Goal: Task Accomplishment & Management: Use online tool/utility

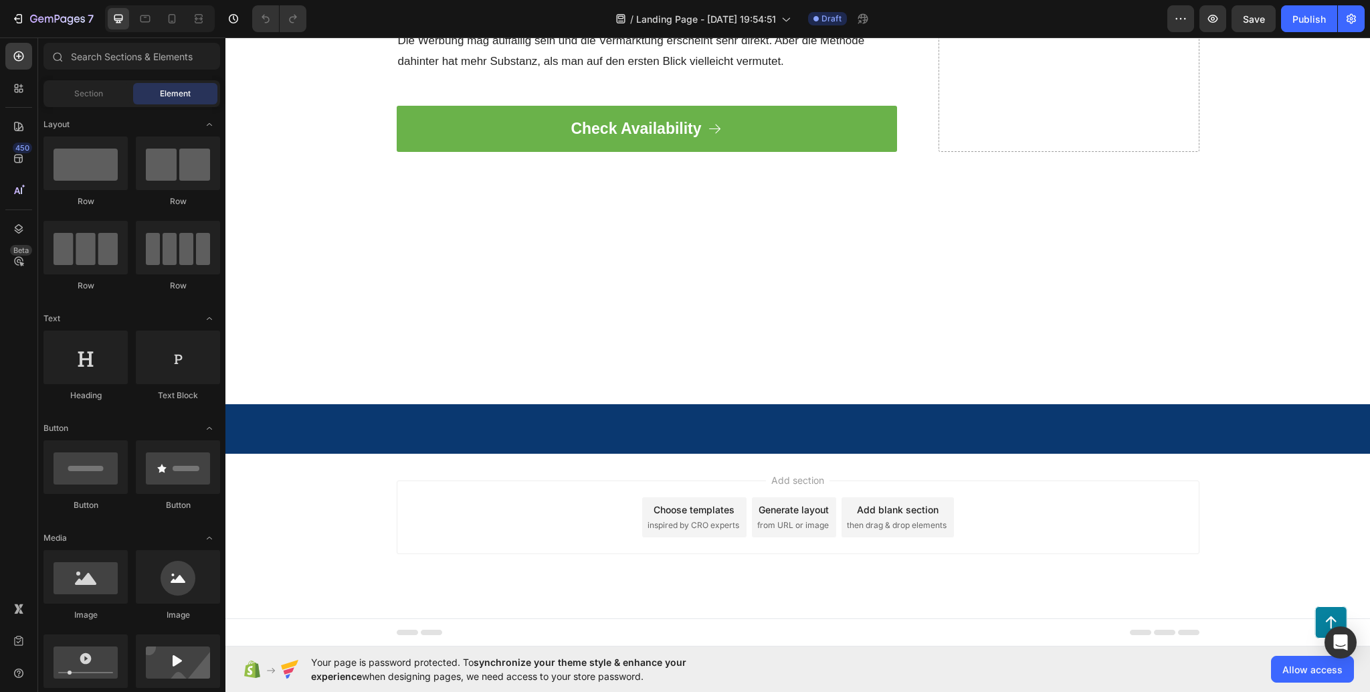
scroll to position [3533, 0]
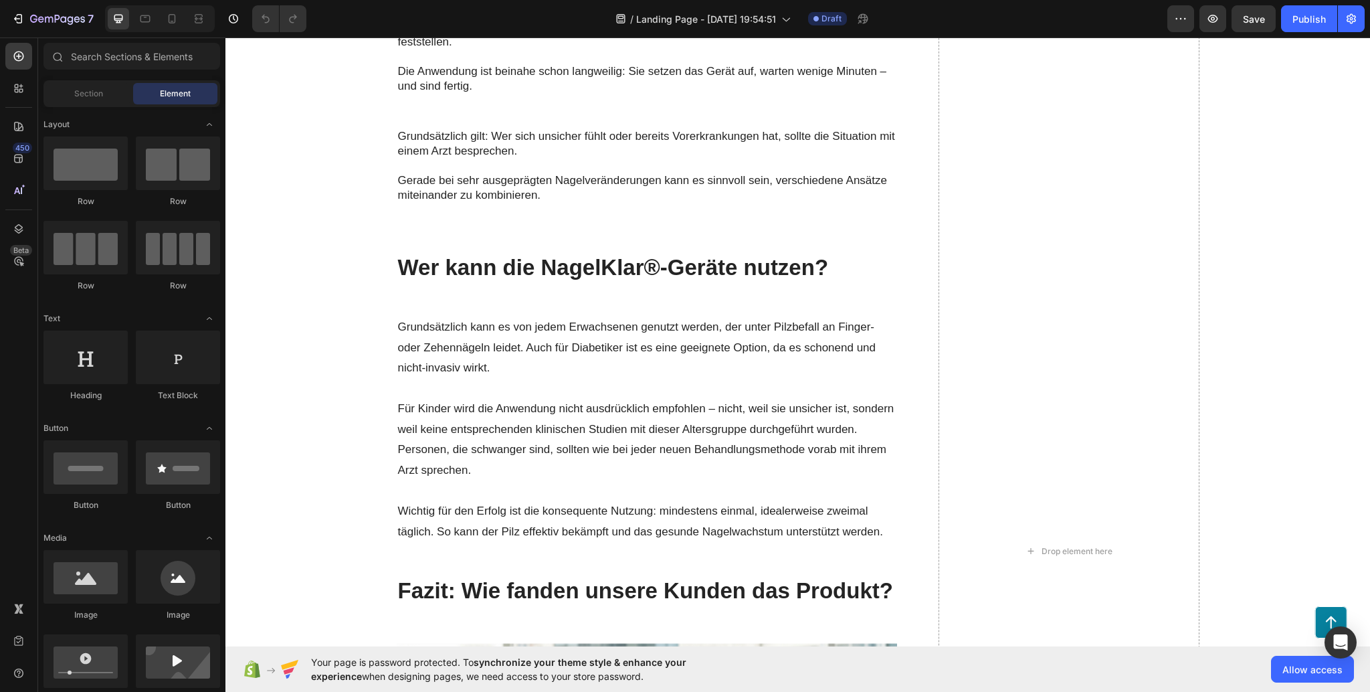
scroll to position [4150, 0]
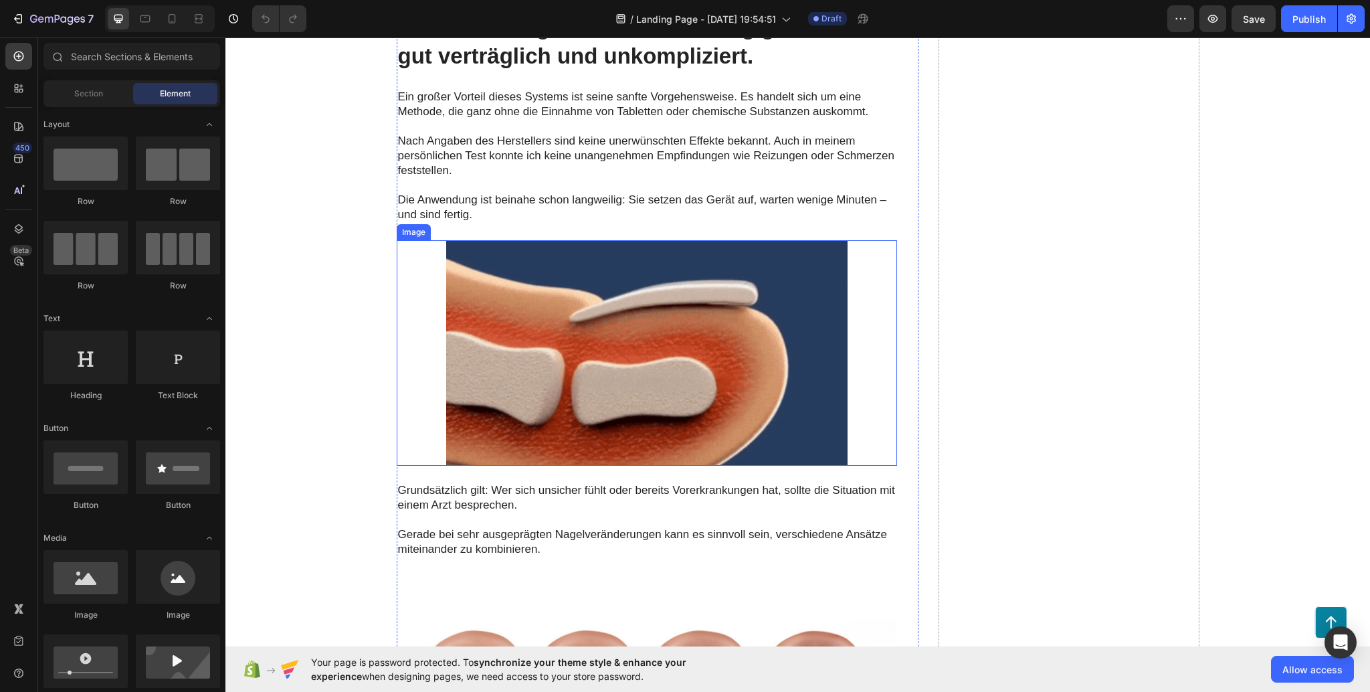
click at [676, 359] on img at bounding box center [646, 353] width 401 height 226
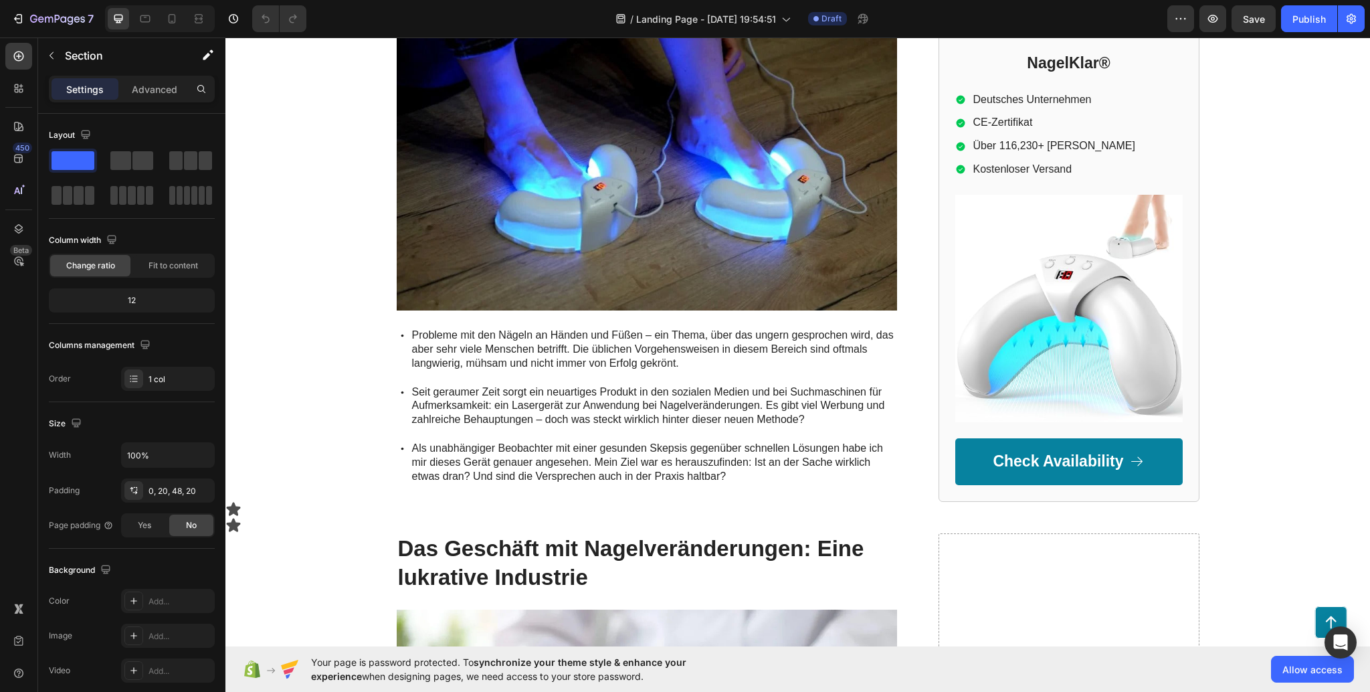
scroll to position [0, 0]
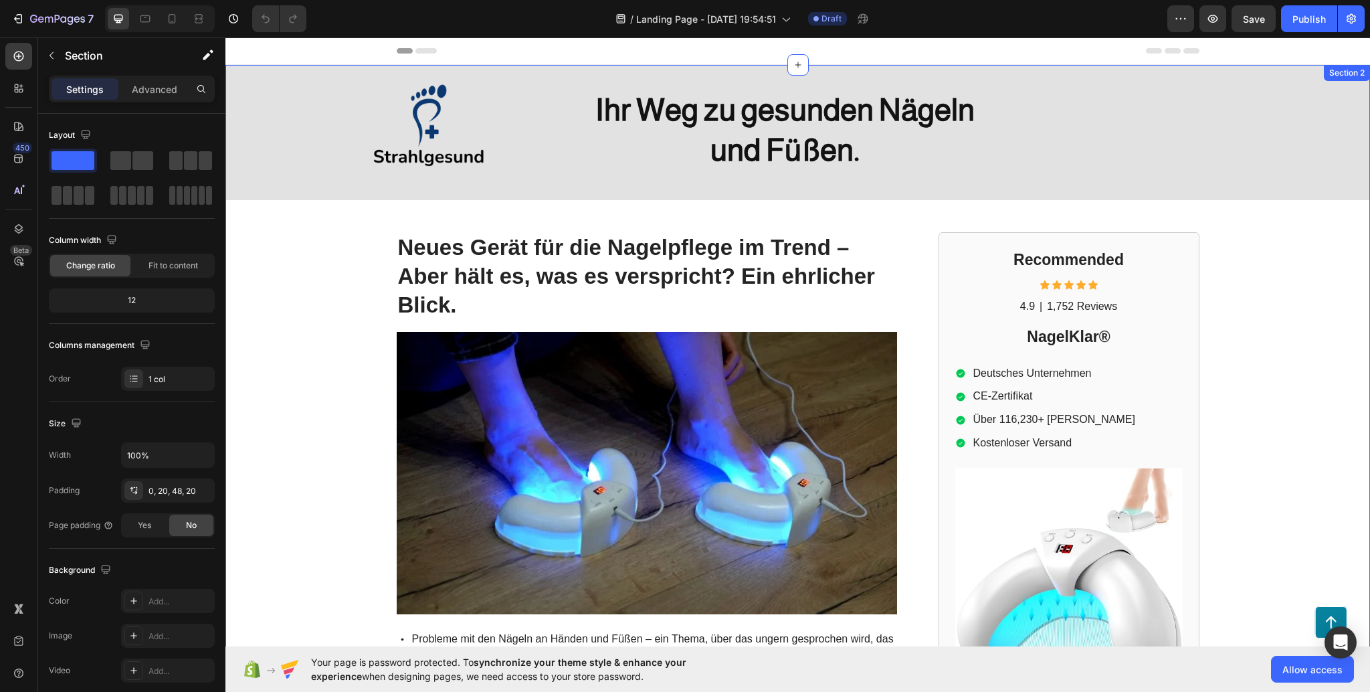
click at [292, 315] on div "Image Heading Ihr Weg zu gesunden Nägeln und Füßen. Heading Row Neues Gerät für…" at bounding box center [797, 451] width 1145 height 772
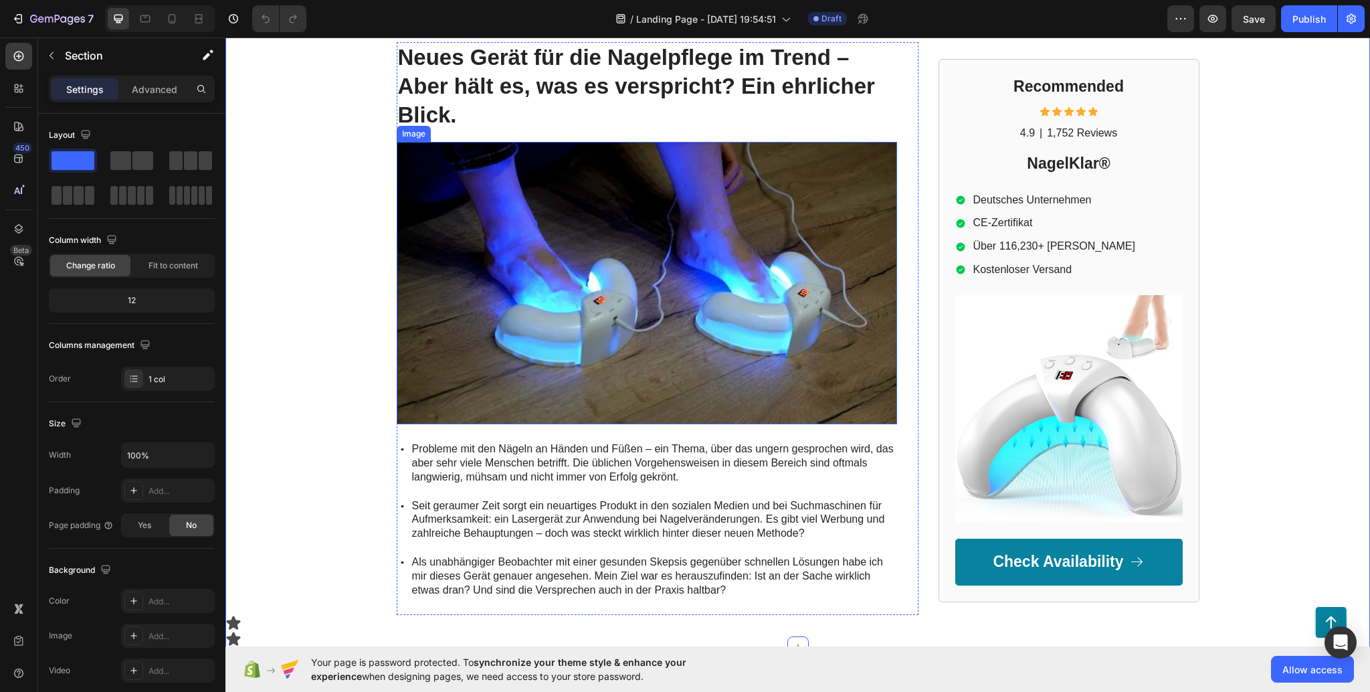
scroll to position [268, 0]
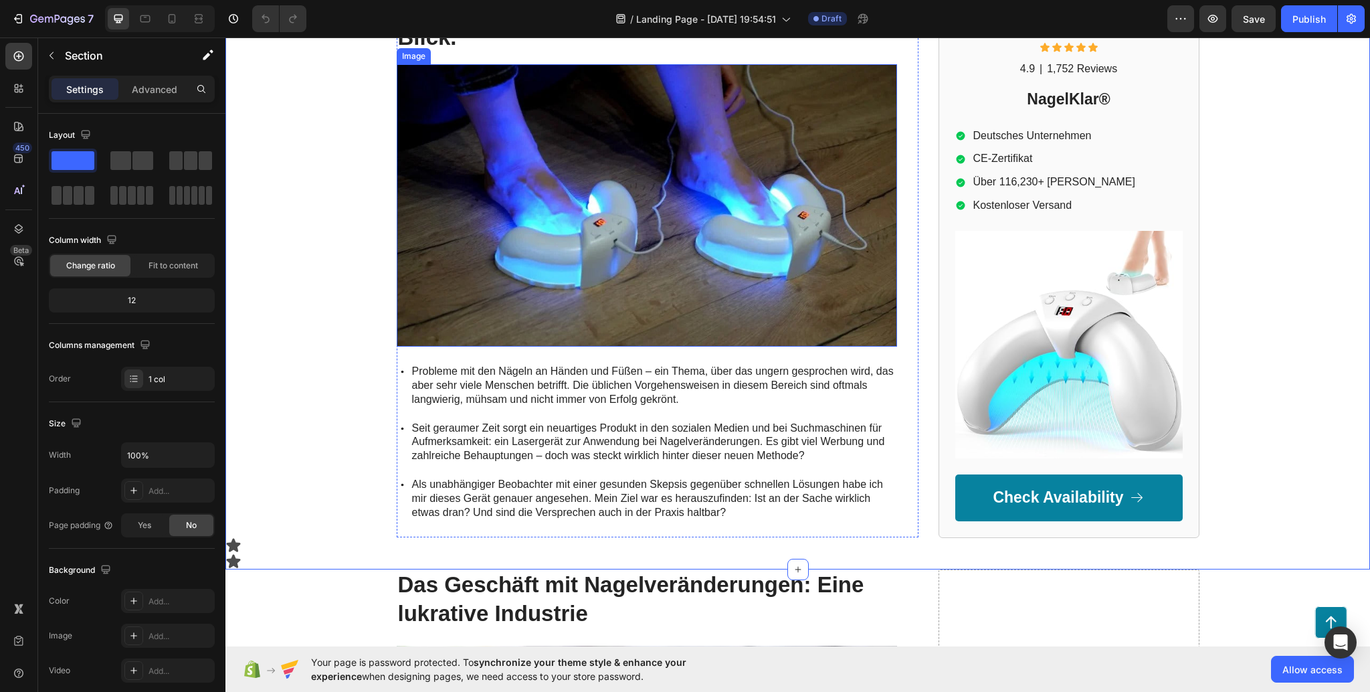
click at [612, 187] on img at bounding box center [647, 205] width 500 height 282
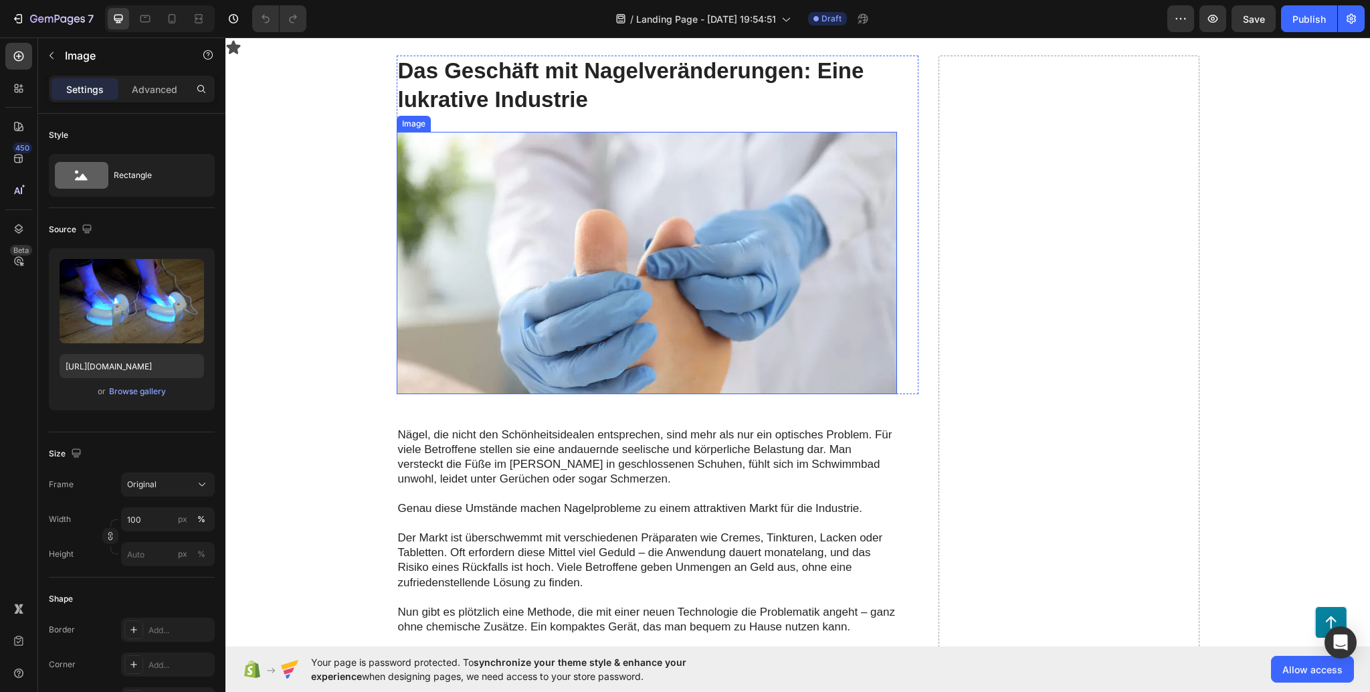
scroll to position [713, 0]
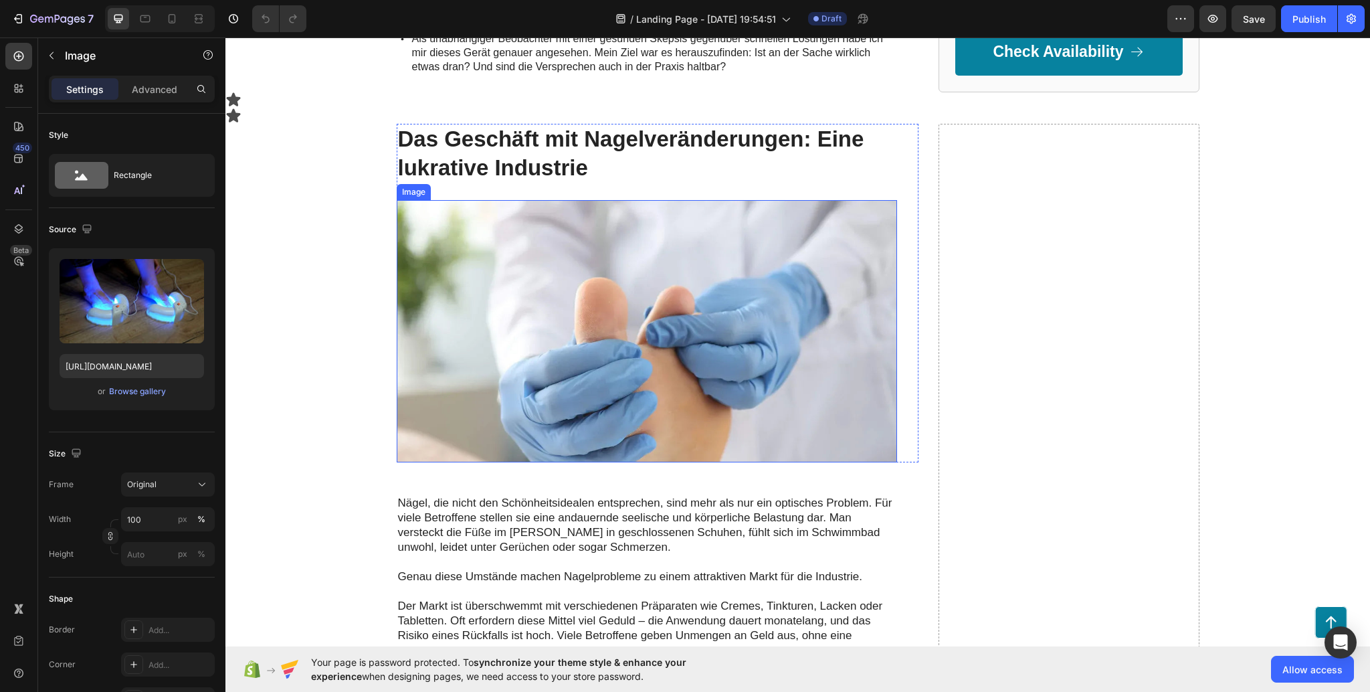
click at [716, 282] on img at bounding box center [647, 331] width 500 height 262
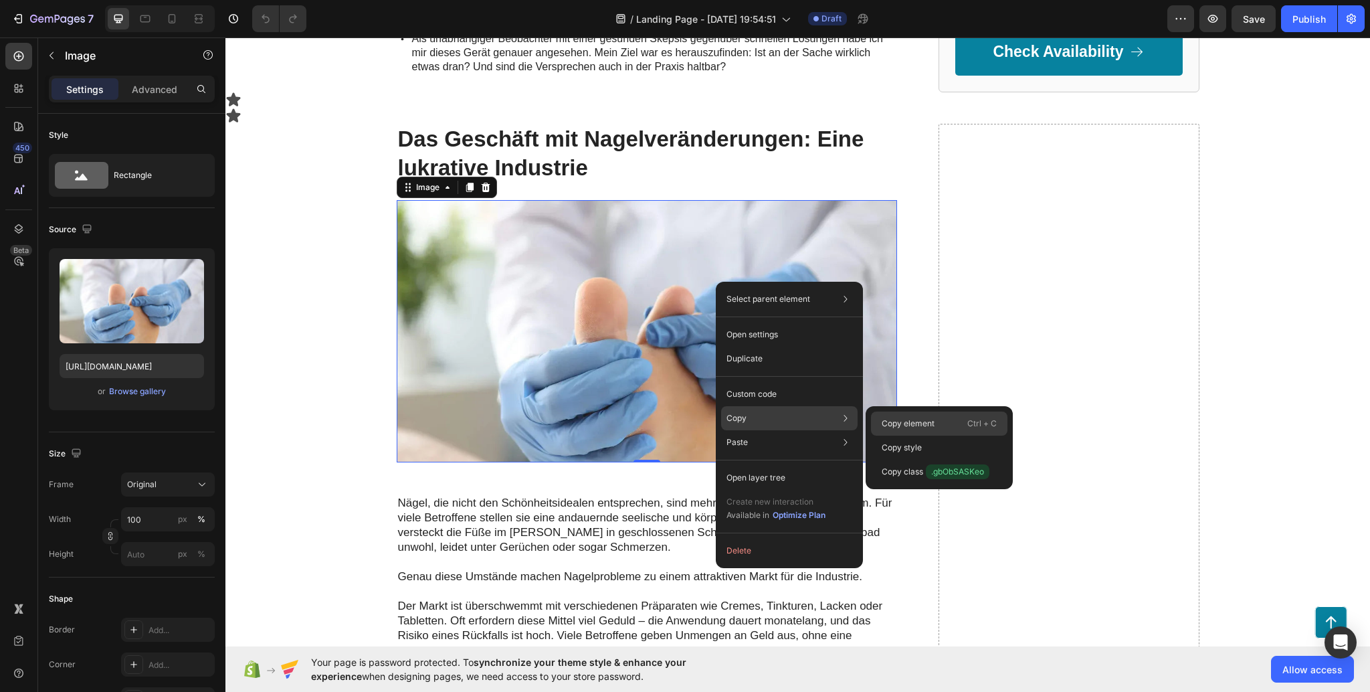
click at [896, 417] on p "Copy element" at bounding box center [908, 423] width 53 height 12
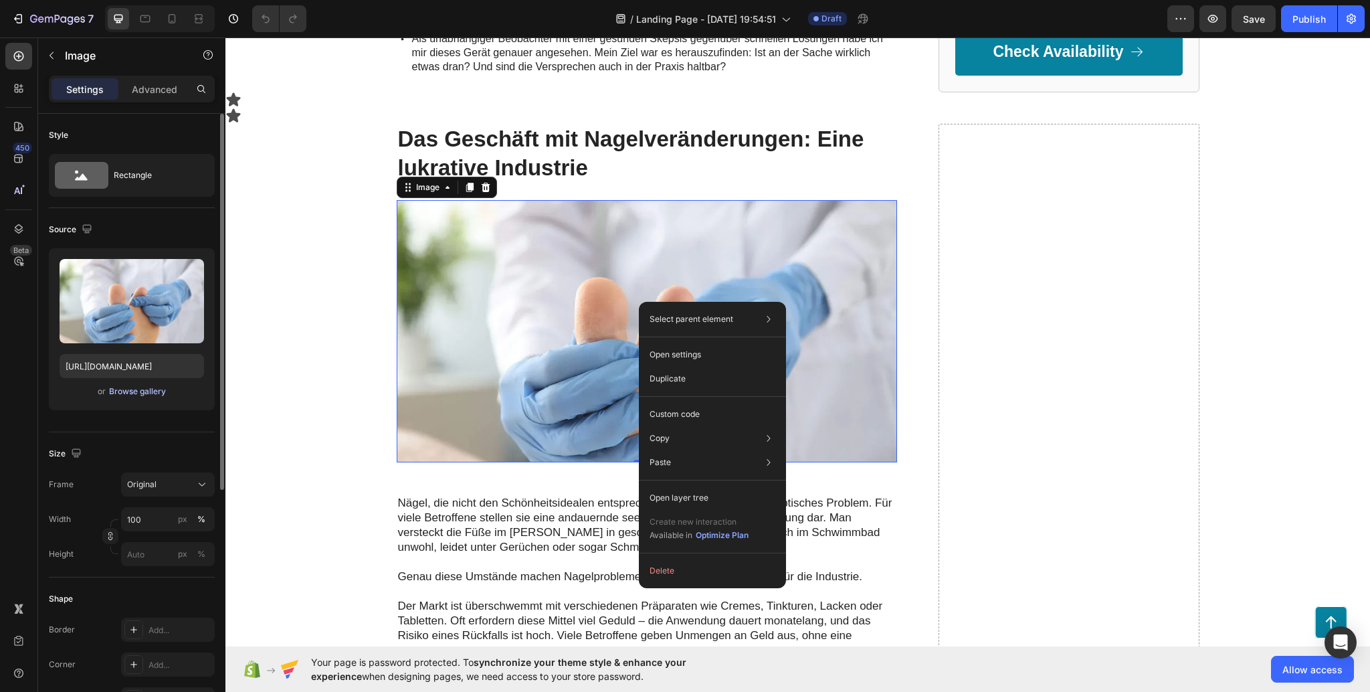
click at [126, 395] on div "Browse gallery" at bounding box center [137, 391] width 57 height 12
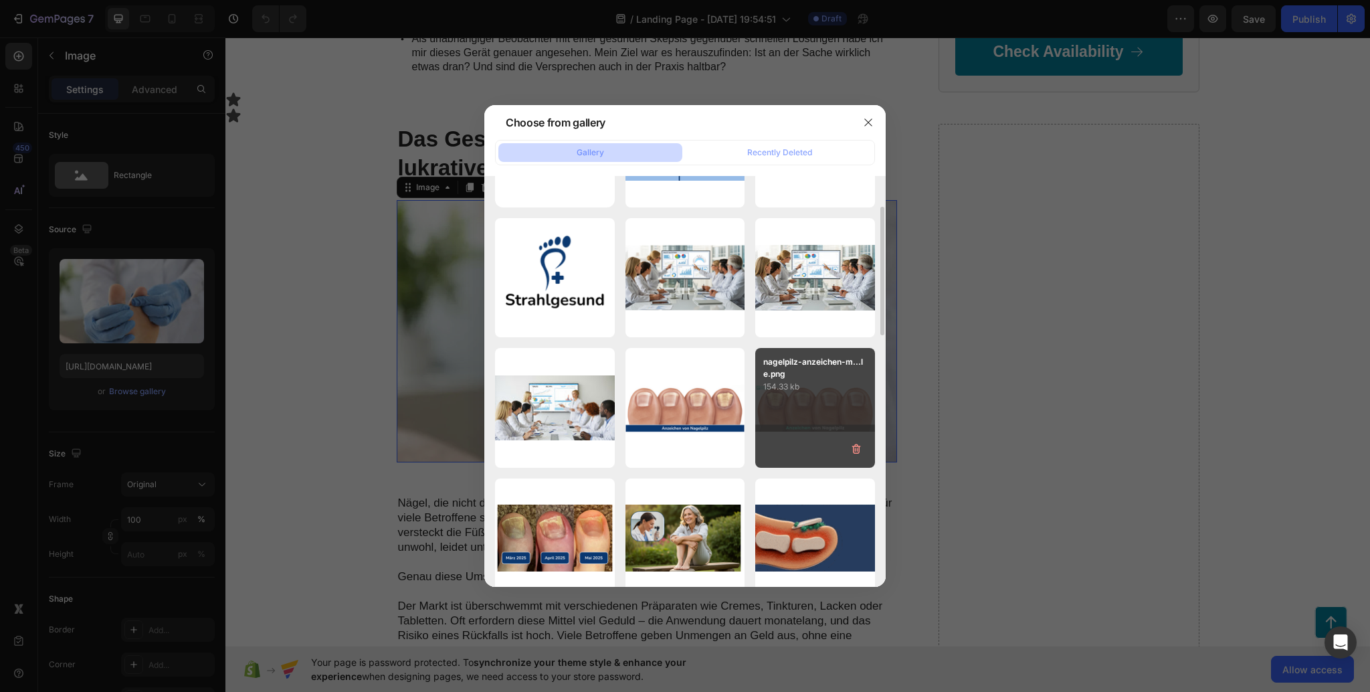
scroll to position [9, 0]
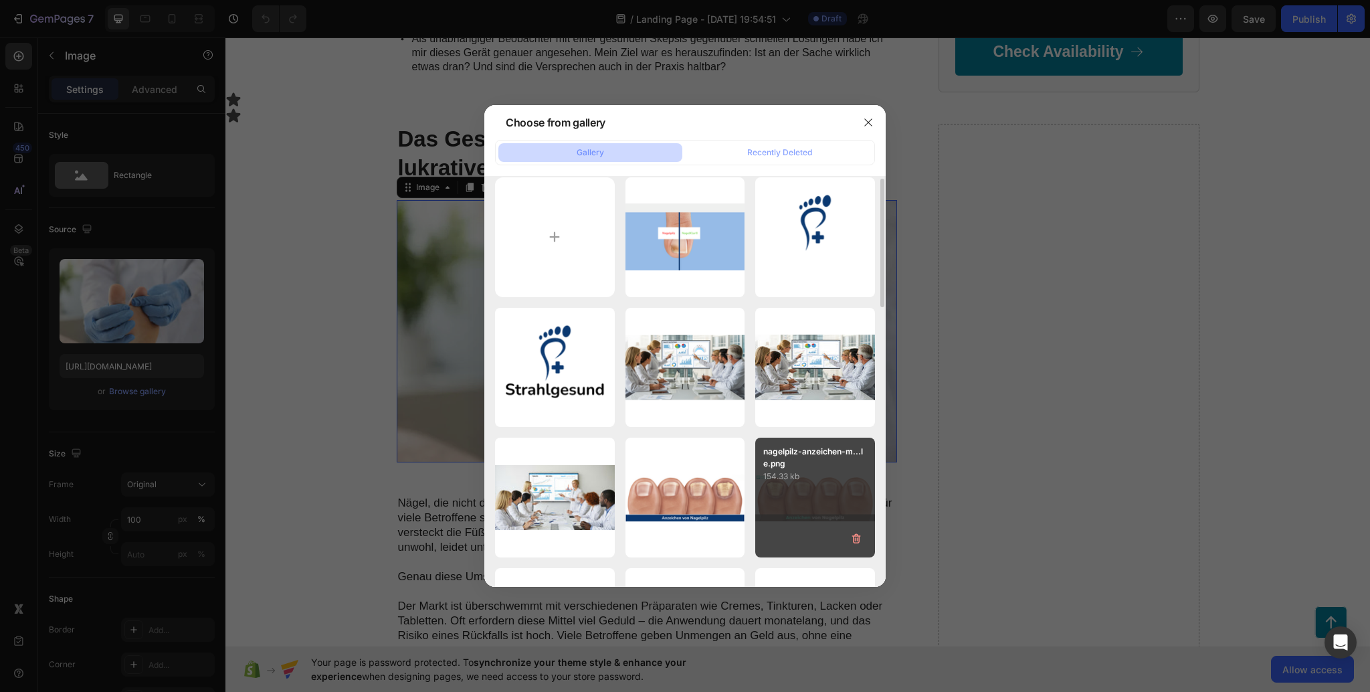
click at [810, 484] on div "nagelpilz-anzeichen-m...le.png 154.33 kb" at bounding box center [815, 498] width 120 height 120
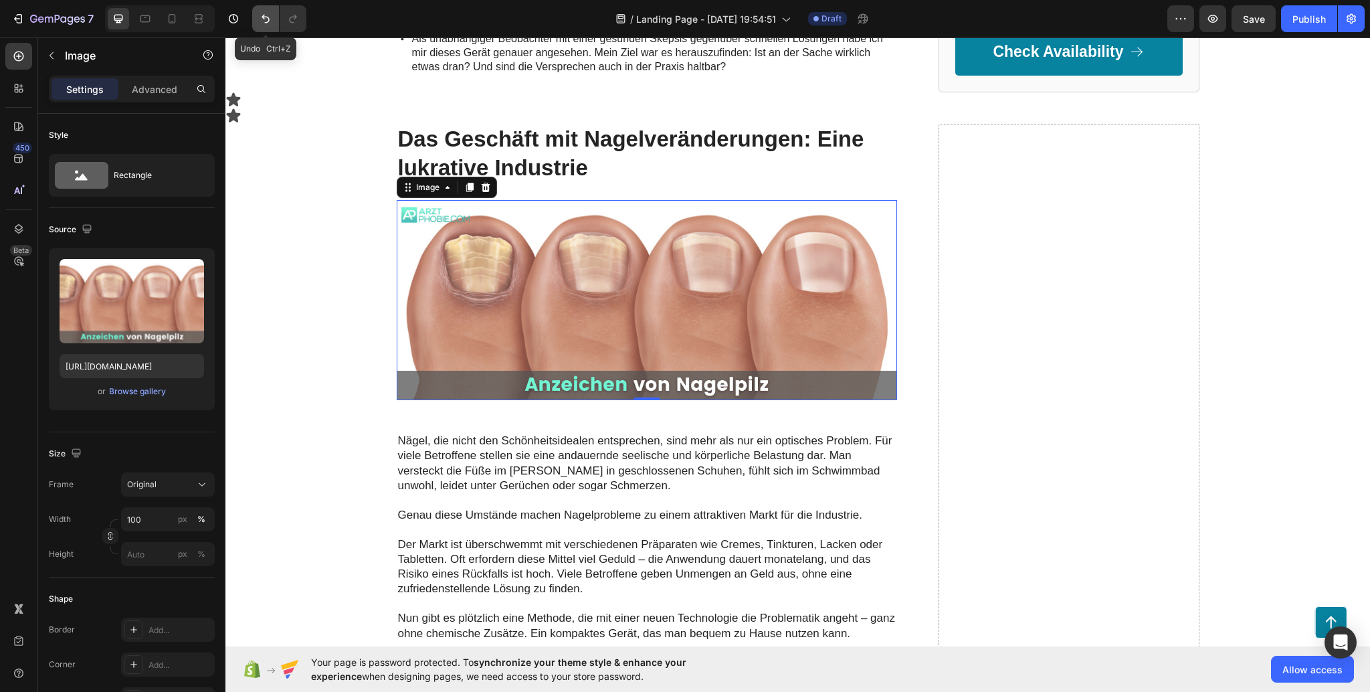
click at [266, 13] on icon "Undo/Redo" at bounding box center [265, 18] width 13 height 13
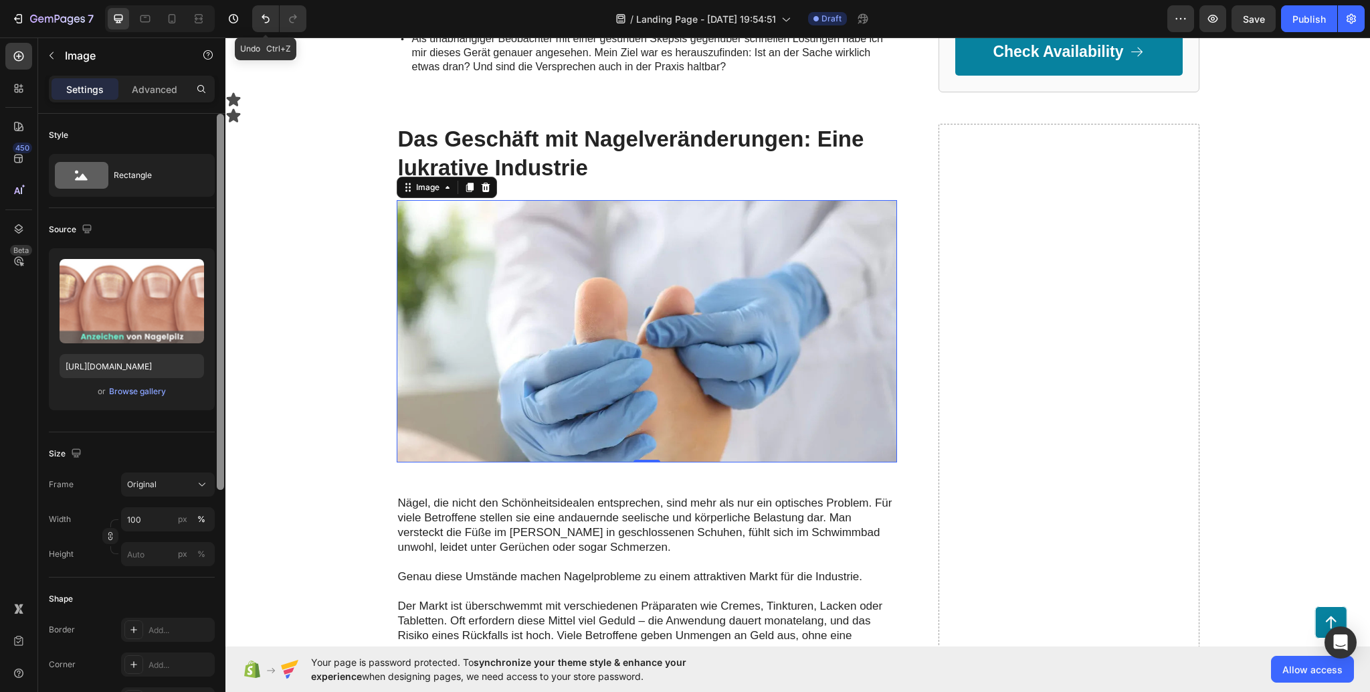
type input "[URL][DOMAIN_NAME]"
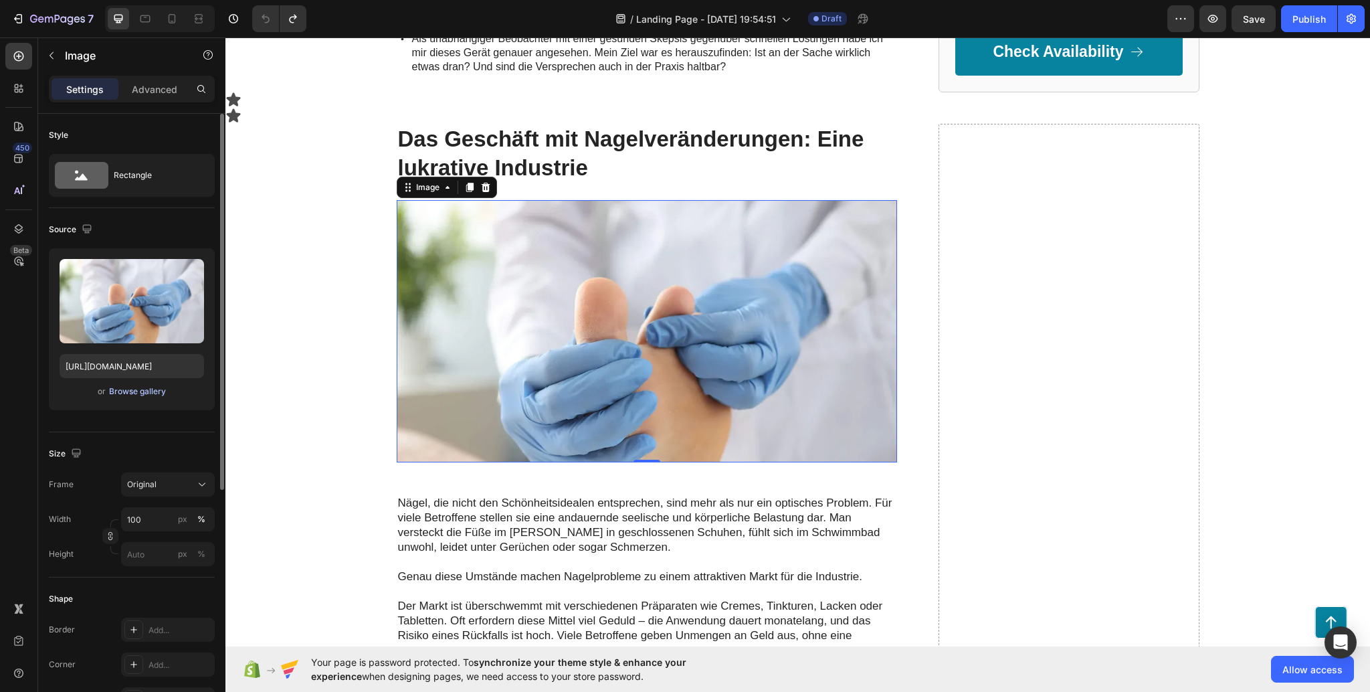
click at [119, 387] on div "Browse gallery" at bounding box center [137, 391] width 57 height 12
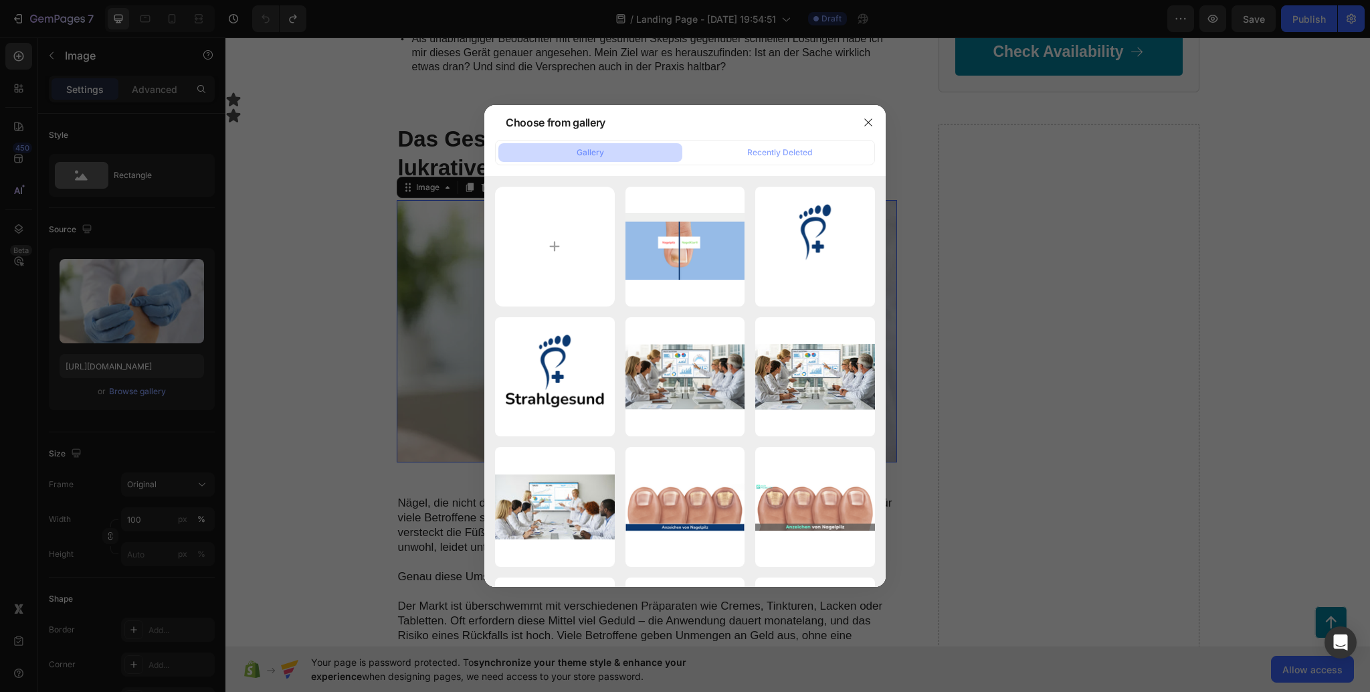
click at [1360, 288] on div at bounding box center [685, 346] width 1370 height 692
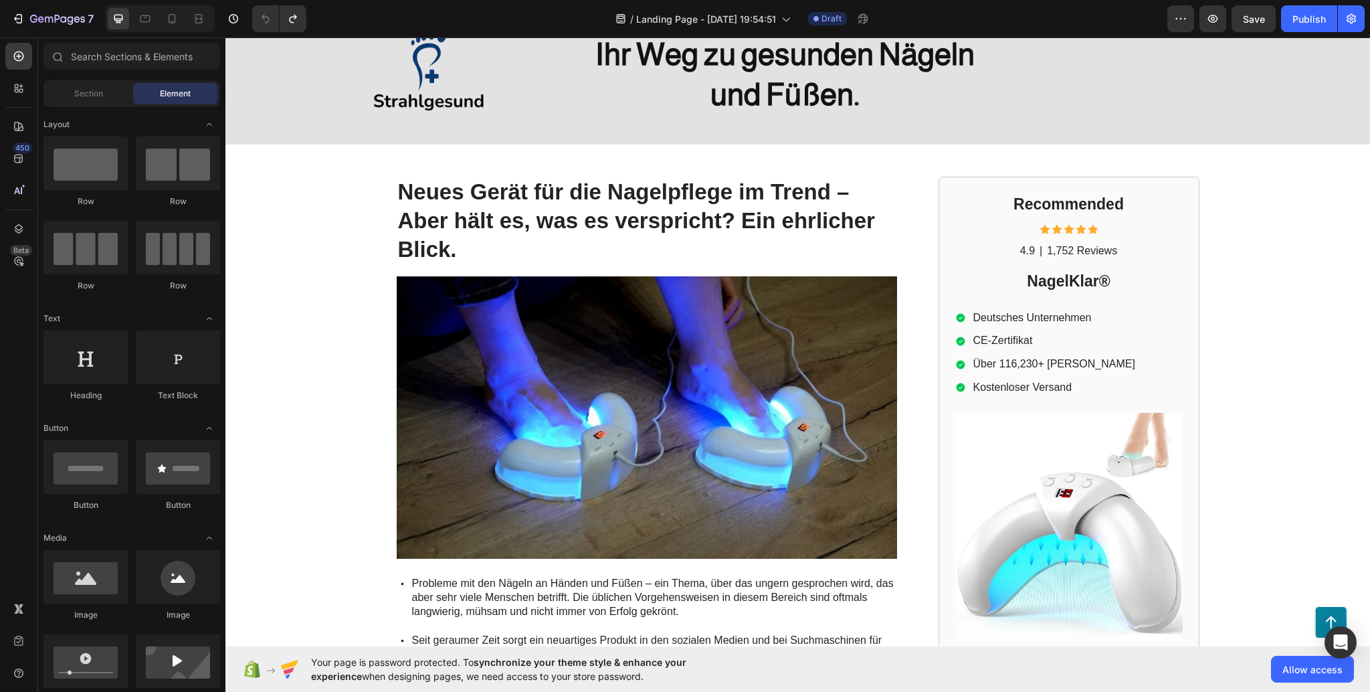
scroll to position [24, 0]
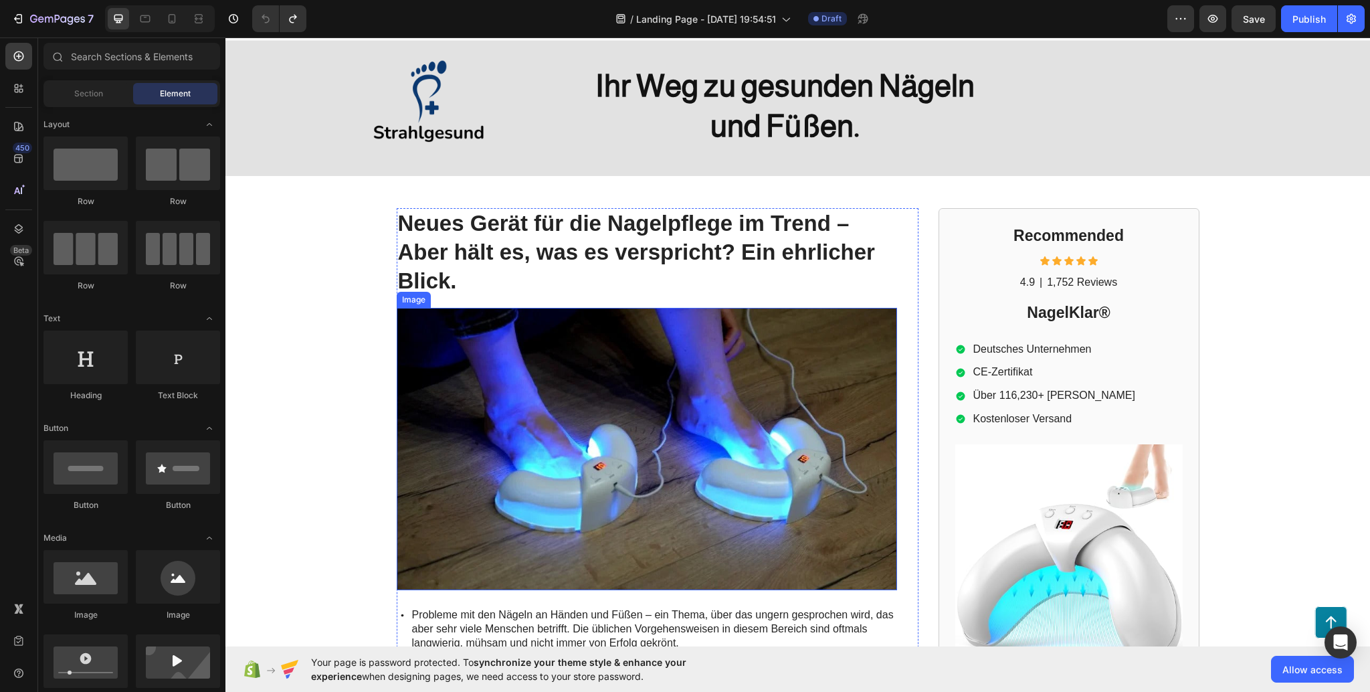
click at [648, 399] on img at bounding box center [647, 449] width 500 height 282
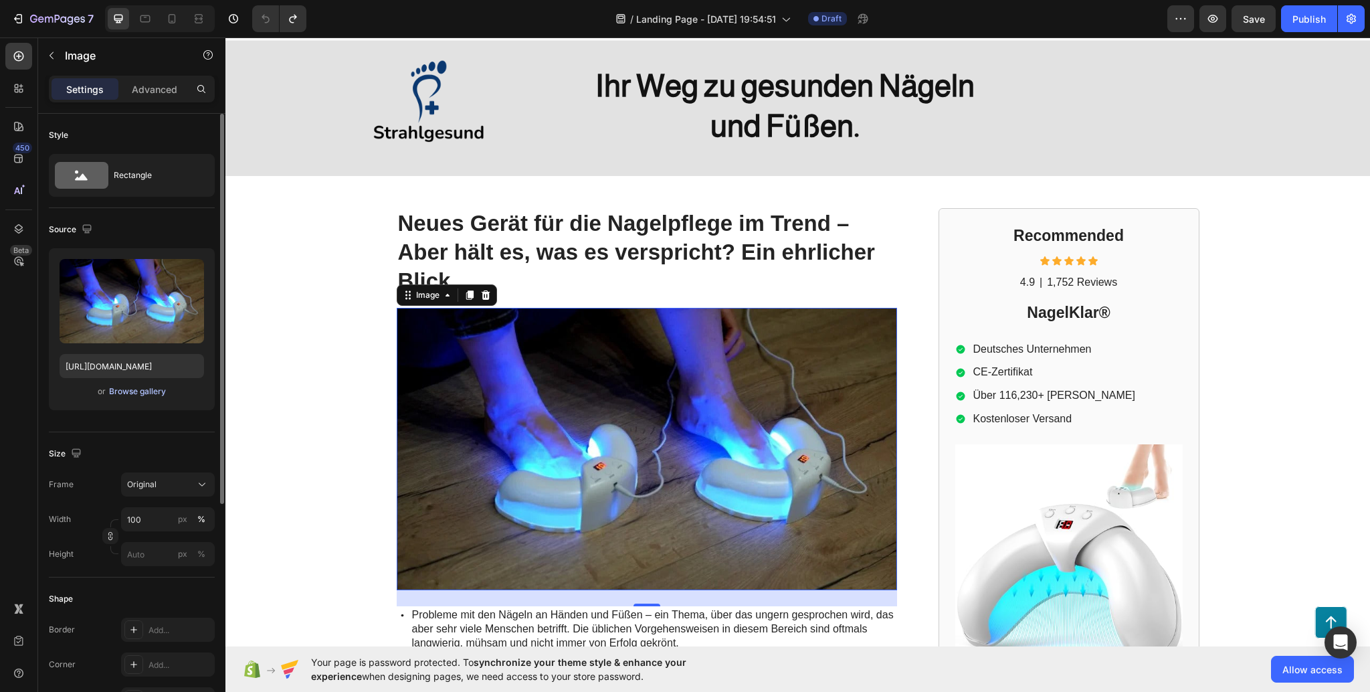
click at [133, 385] on button "Browse gallery" at bounding box center [137, 391] width 58 height 13
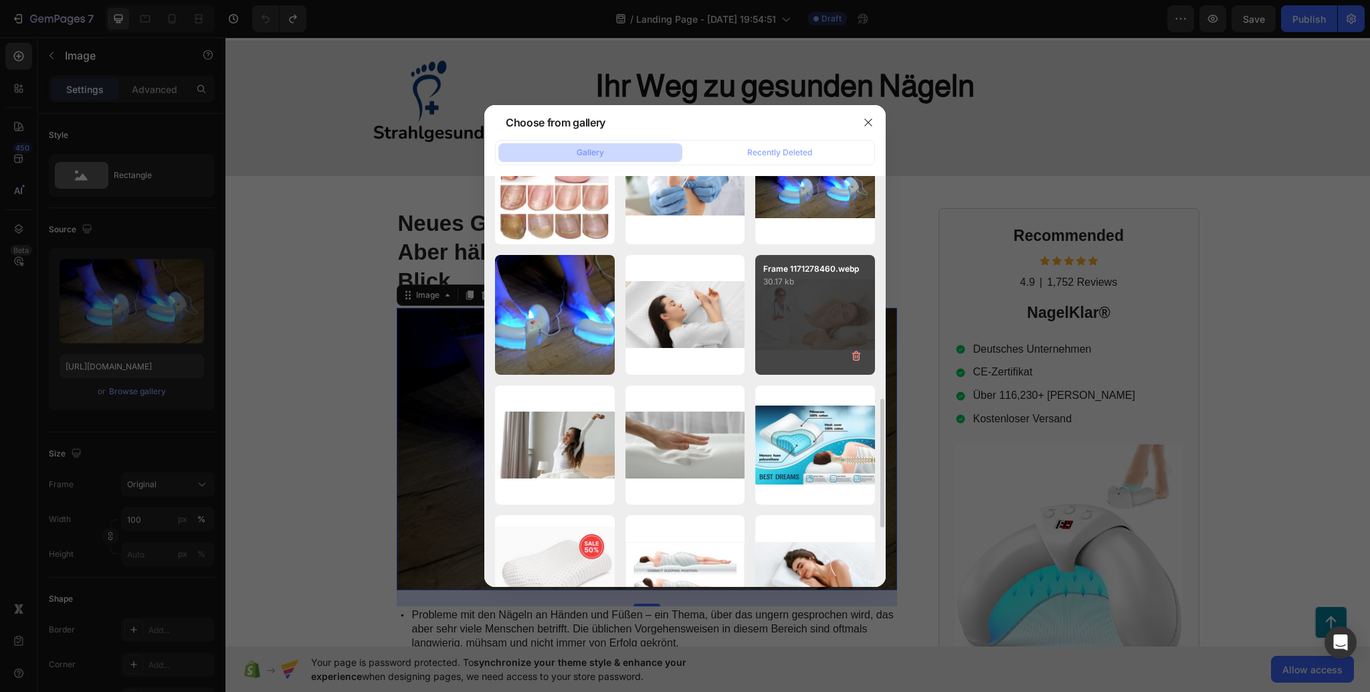
scroll to position [624, 0]
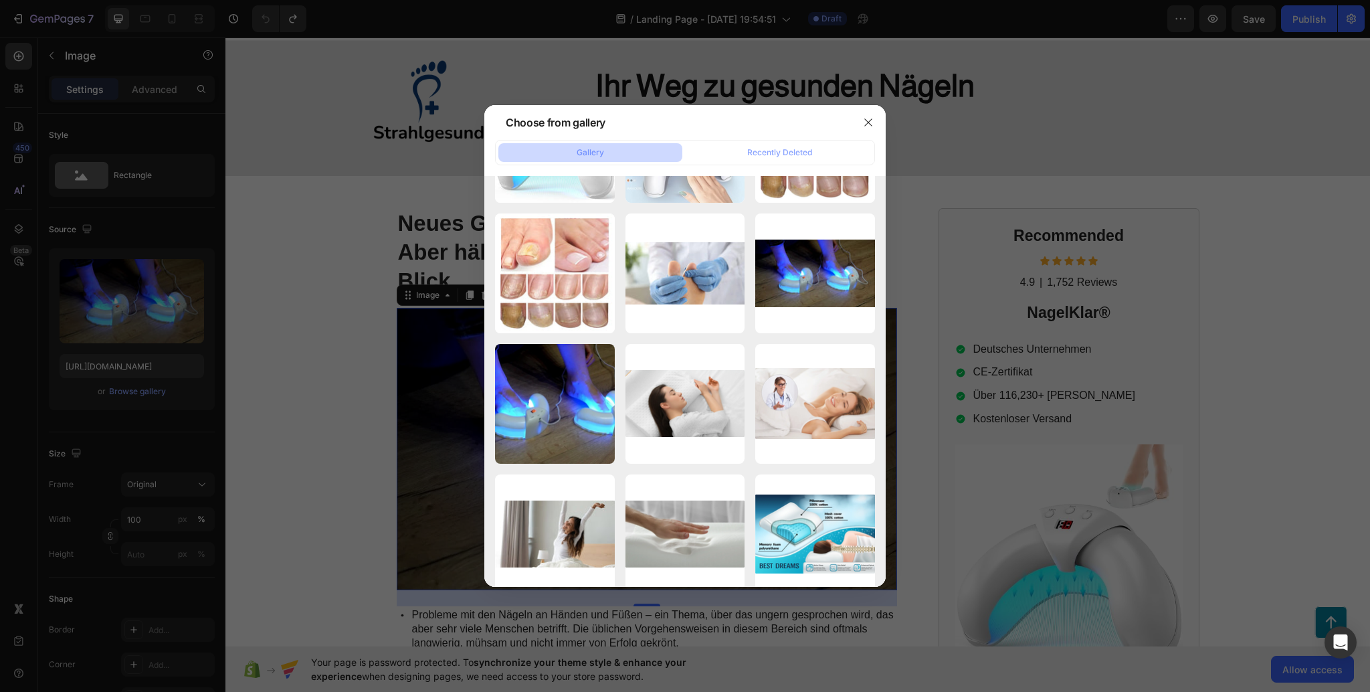
click at [258, 207] on div at bounding box center [685, 346] width 1370 height 692
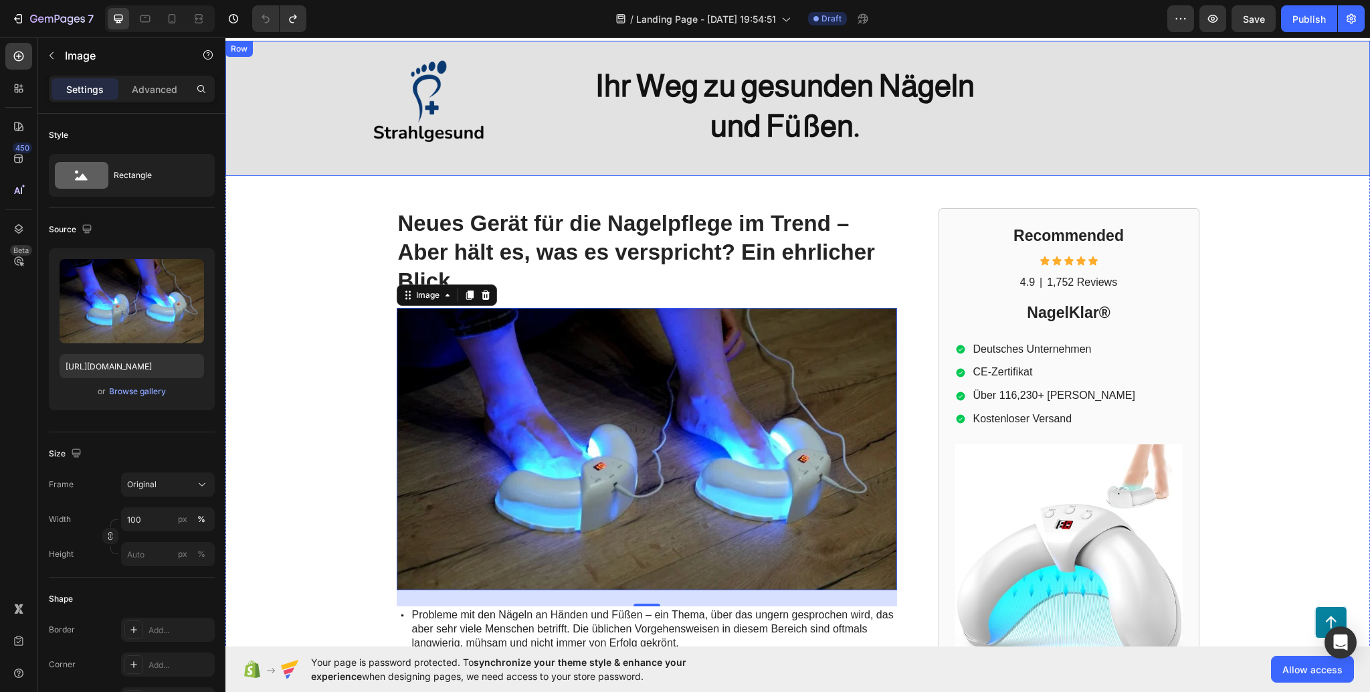
click at [647, 60] on div "Ihr Weg zu gesunden Nägeln und Füßen. Heading" at bounding box center [834, 108] width 405 height 135
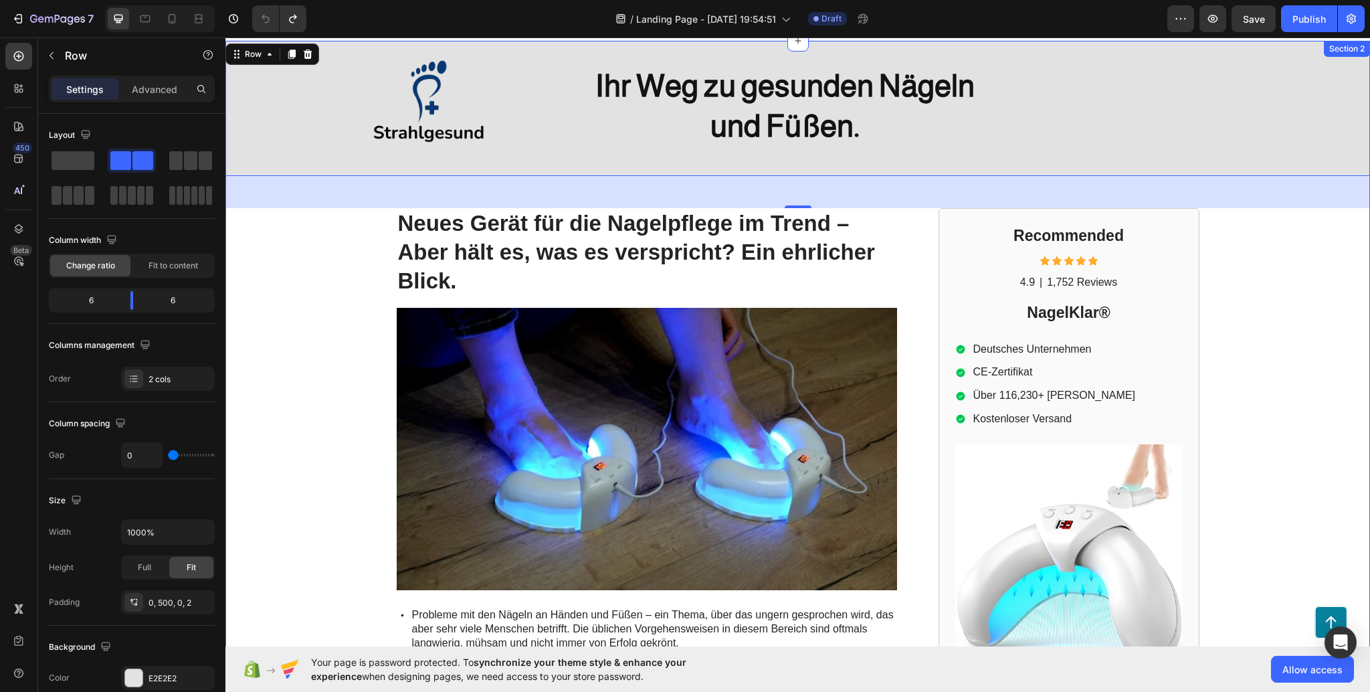
click at [282, 238] on div "Image Heading Ihr Weg zu gesunden Nägeln und Füßen. Heading Row 48 Neues Gerät …" at bounding box center [797, 427] width 1145 height 772
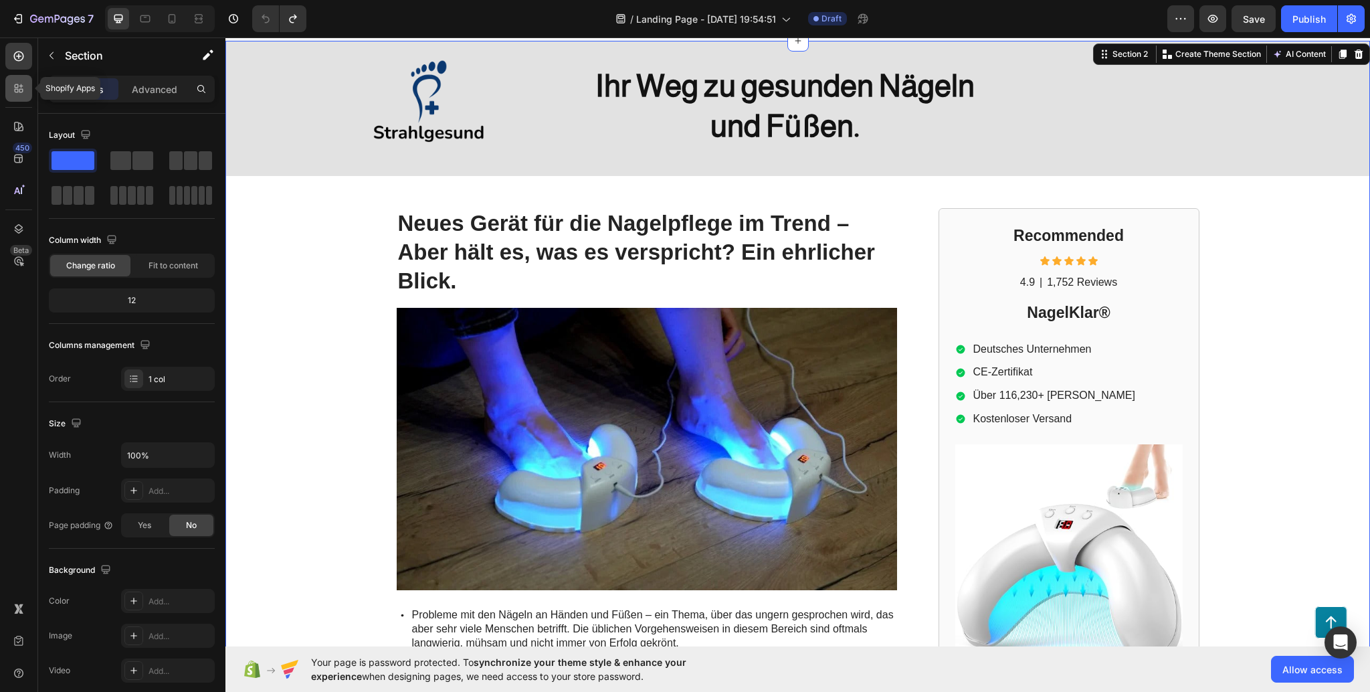
click at [9, 92] on div at bounding box center [18, 88] width 27 height 27
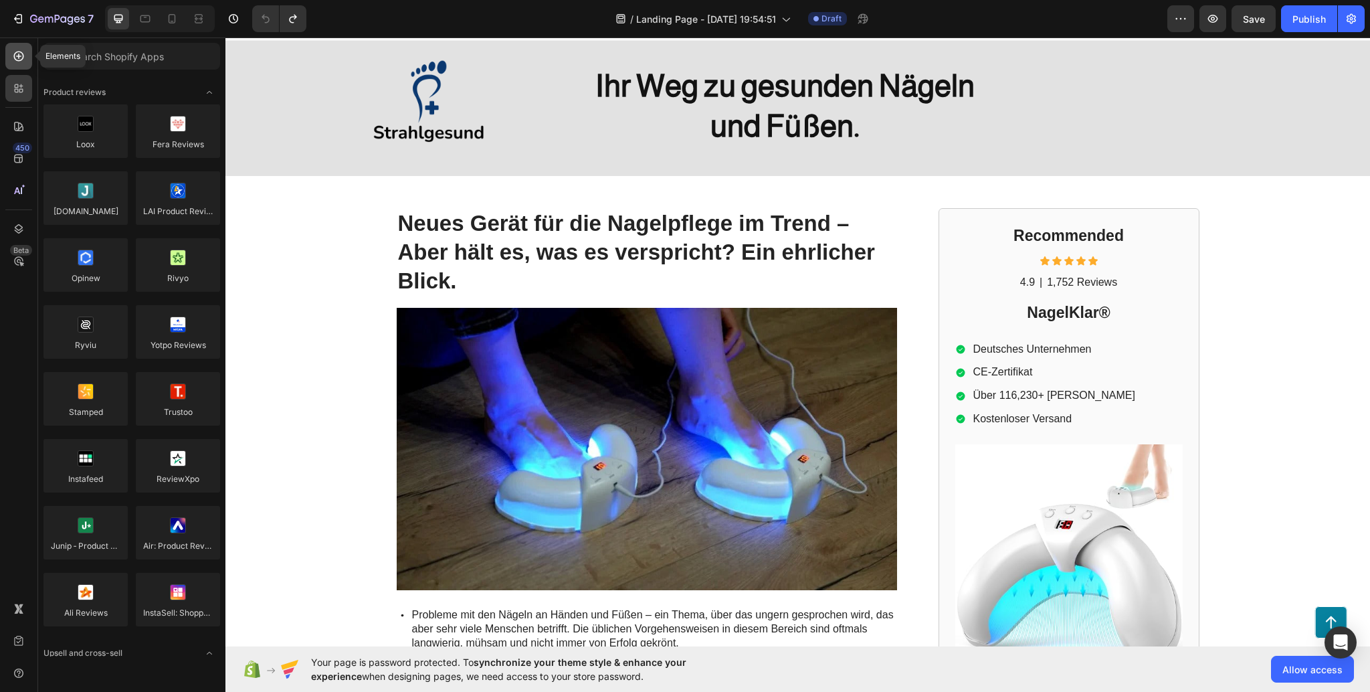
click at [12, 66] on div at bounding box center [18, 56] width 27 height 27
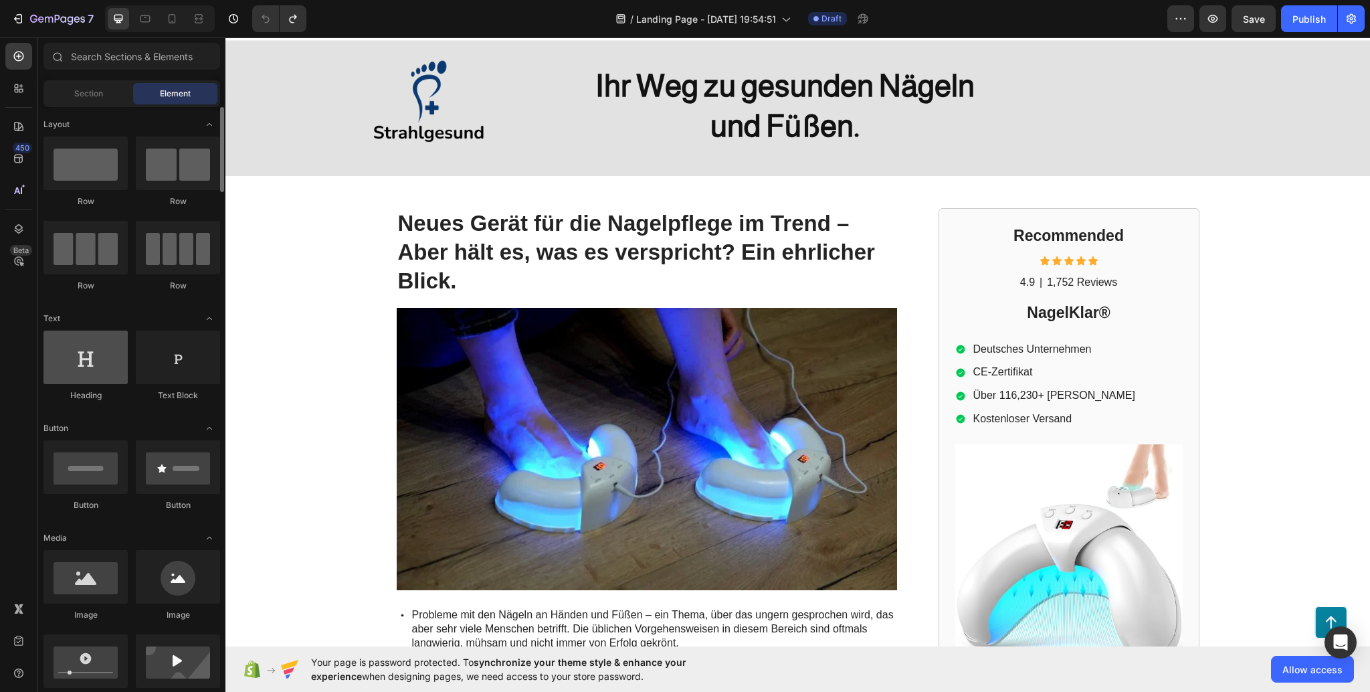
click at [93, 344] on div at bounding box center [85, 358] width 84 height 54
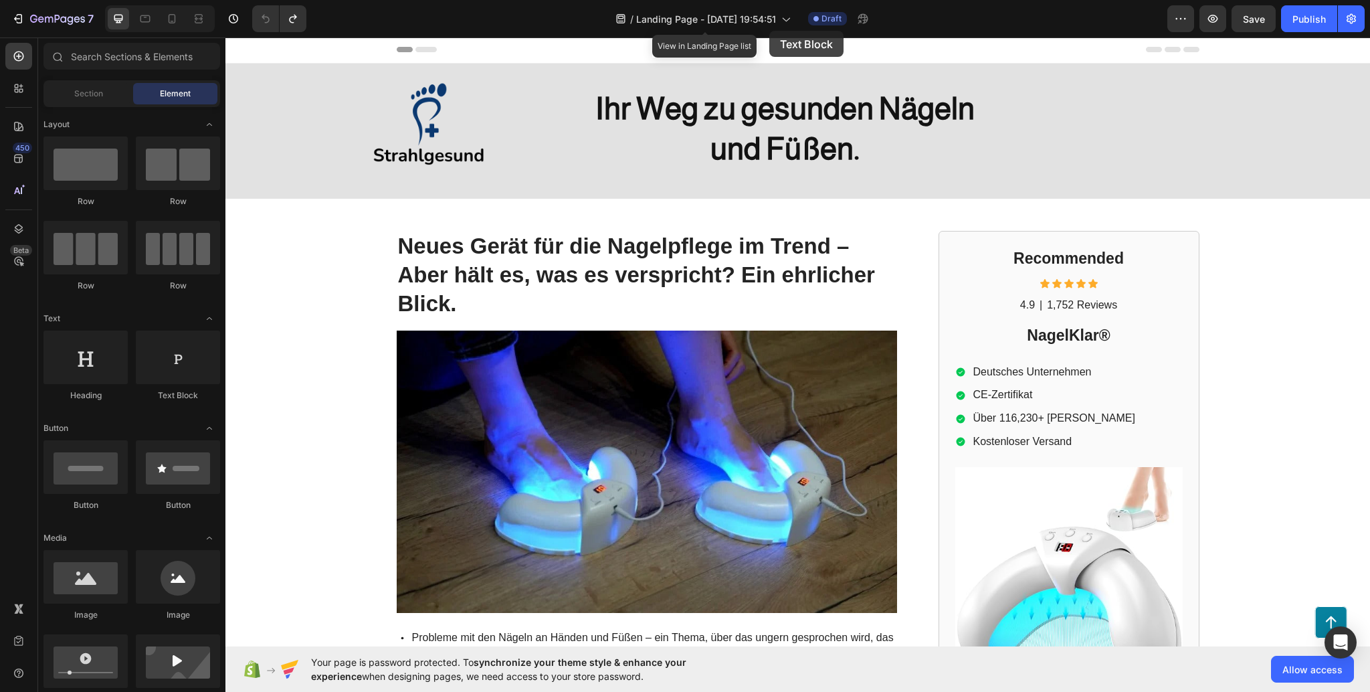
scroll to position [0, 0]
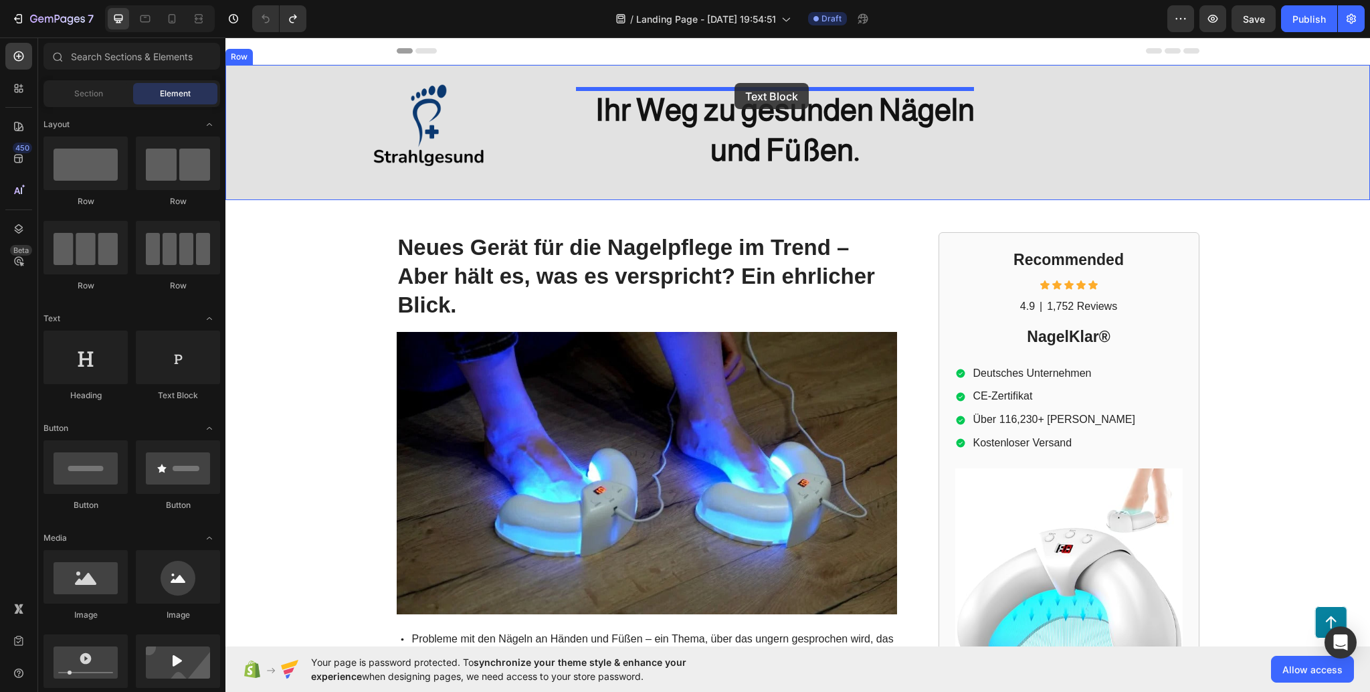
drag, startPoint x: 421, startPoint y: 413, endPoint x: 735, endPoint y: 83, distance: 455.8
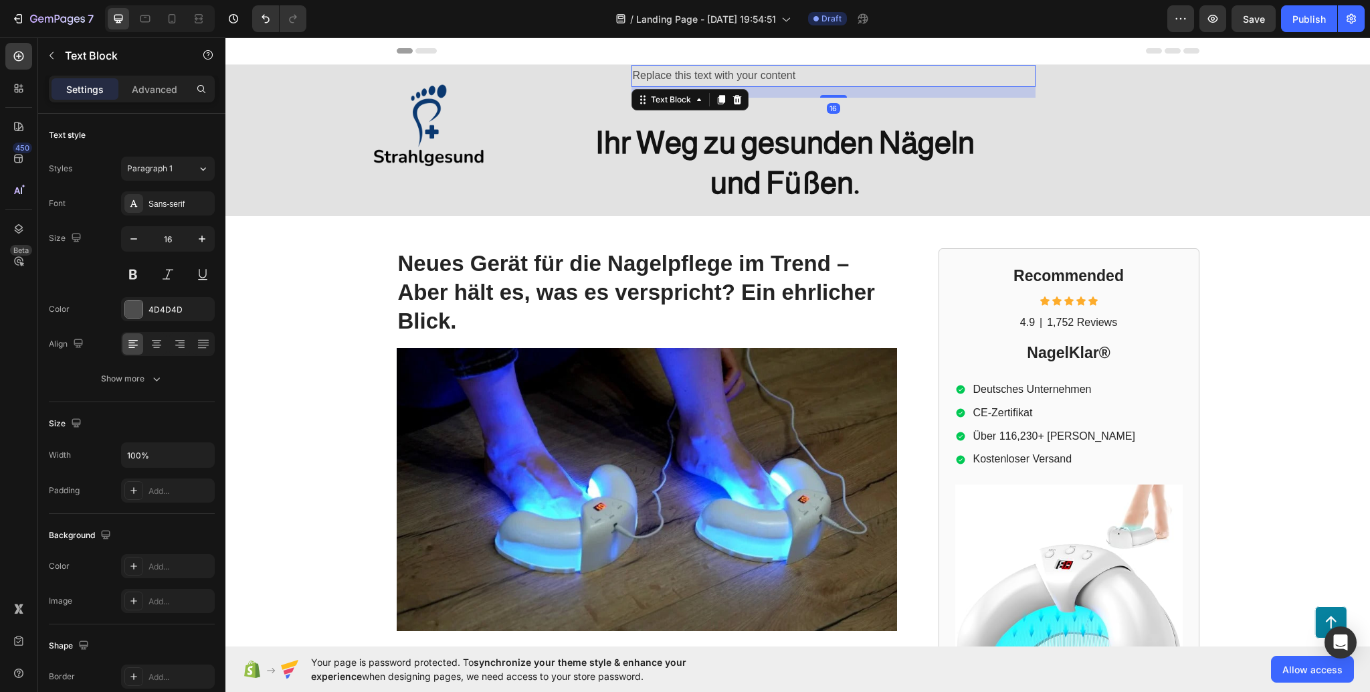
click at [729, 69] on div "Replace this text with your content" at bounding box center [834, 76] width 405 height 22
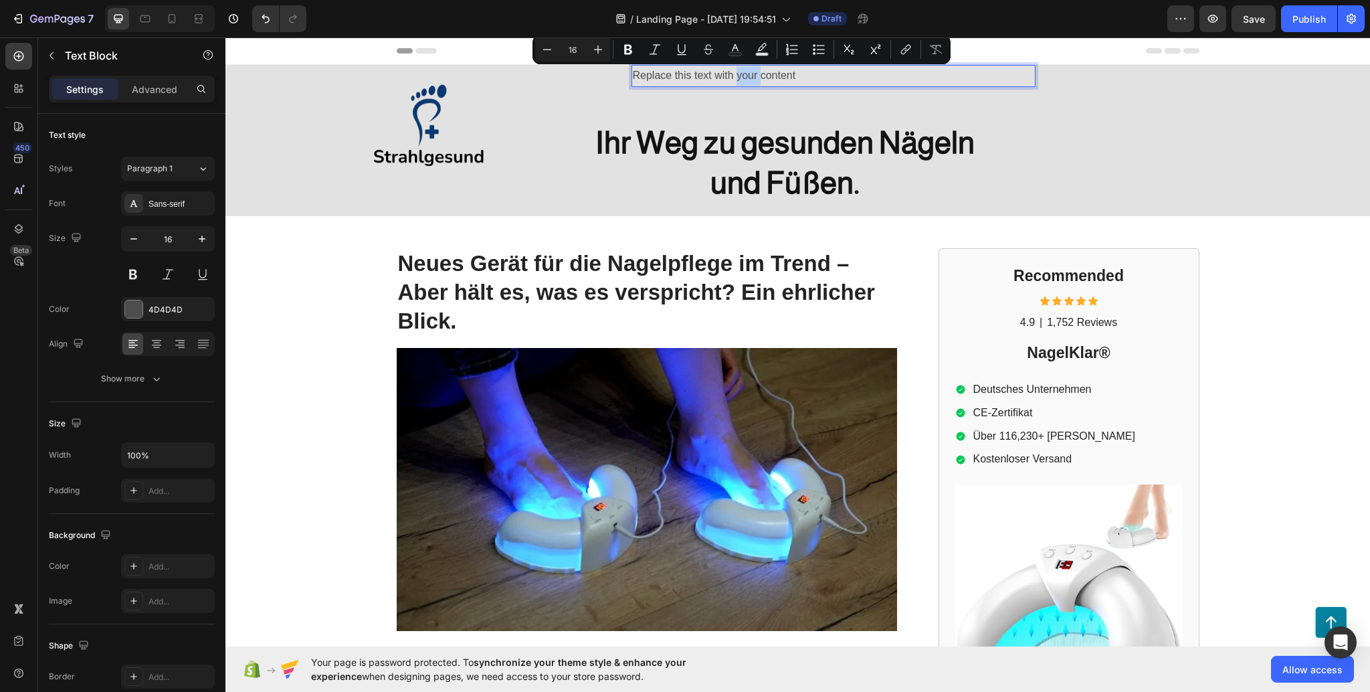
click at [804, 86] on div "Replace this text with your content" at bounding box center [834, 76] width 405 height 22
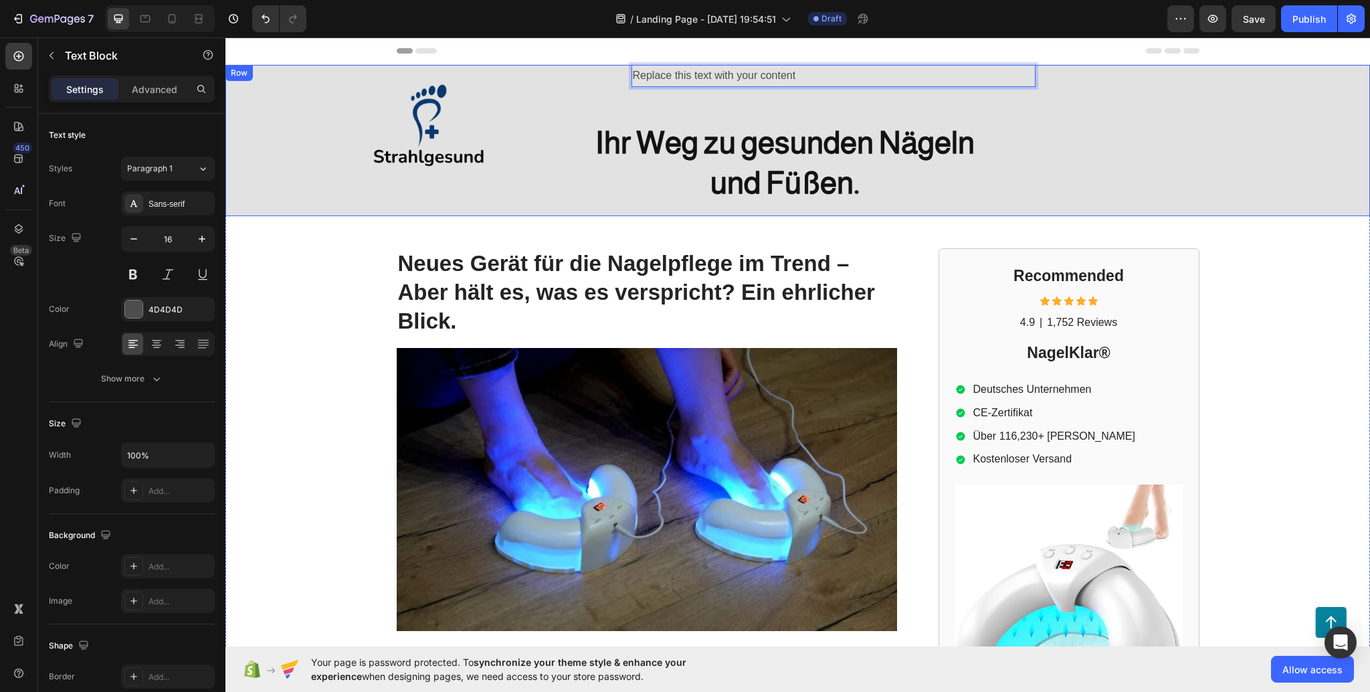
click at [947, 90] on div "Replace this text with your content Text Block 16 Ihr Weg zu gesunden Nägeln un…" at bounding box center [834, 140] width 405 height 151
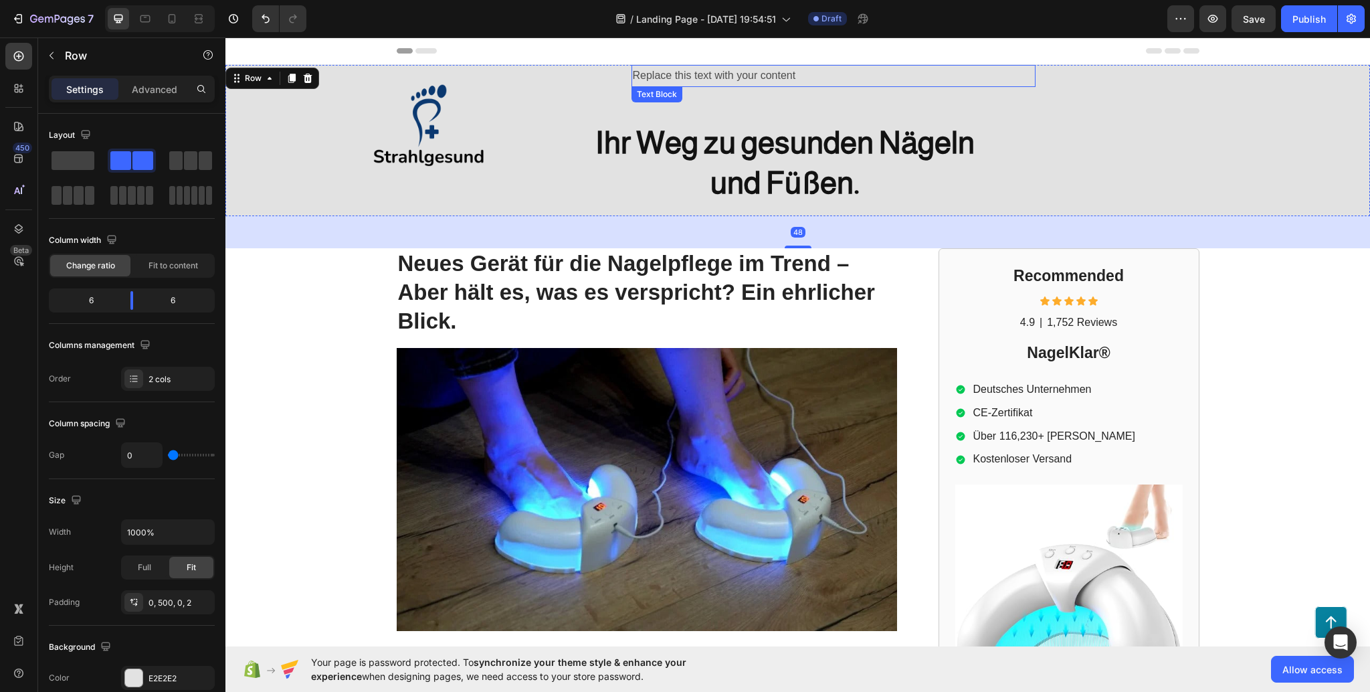
click at [929, 76] on p "Replace this text with your content" at bounding box center [834, 75] width 402 height 19
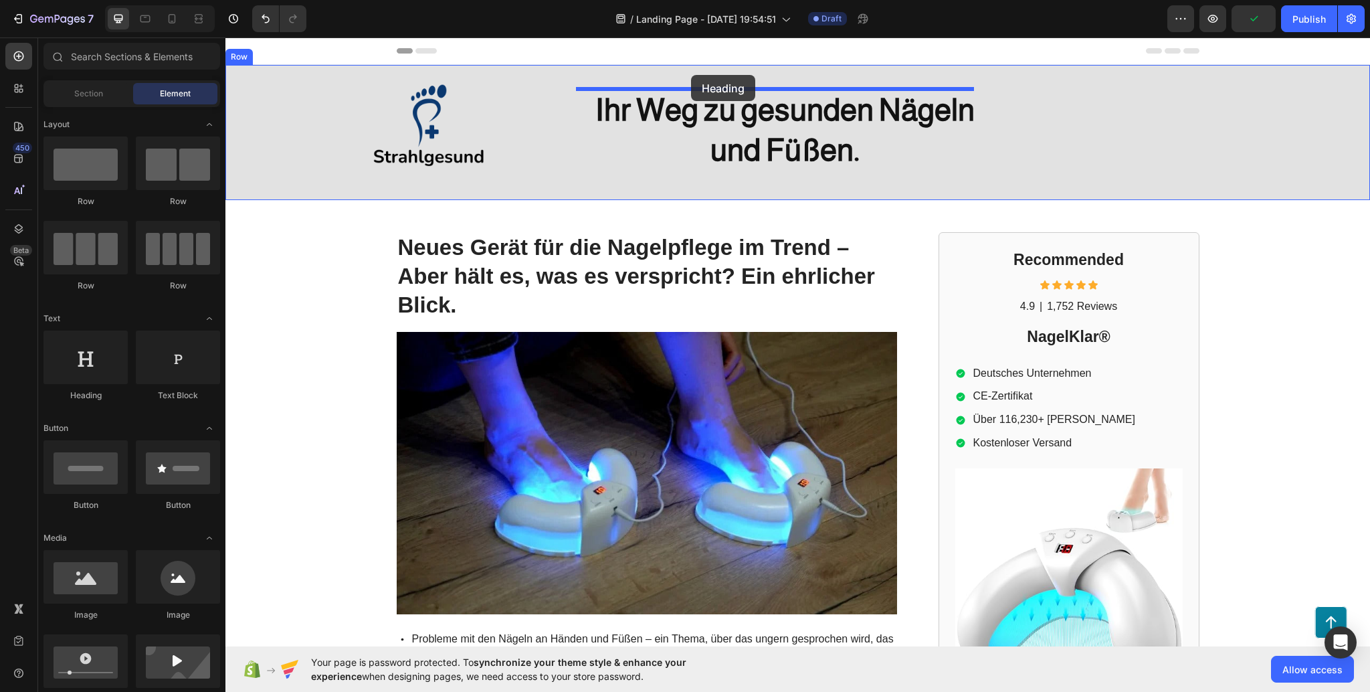
drag, startPoint x: 315, startPoint y: 404, endPoint x: 691, endPoint y: 75, distance: 499.7
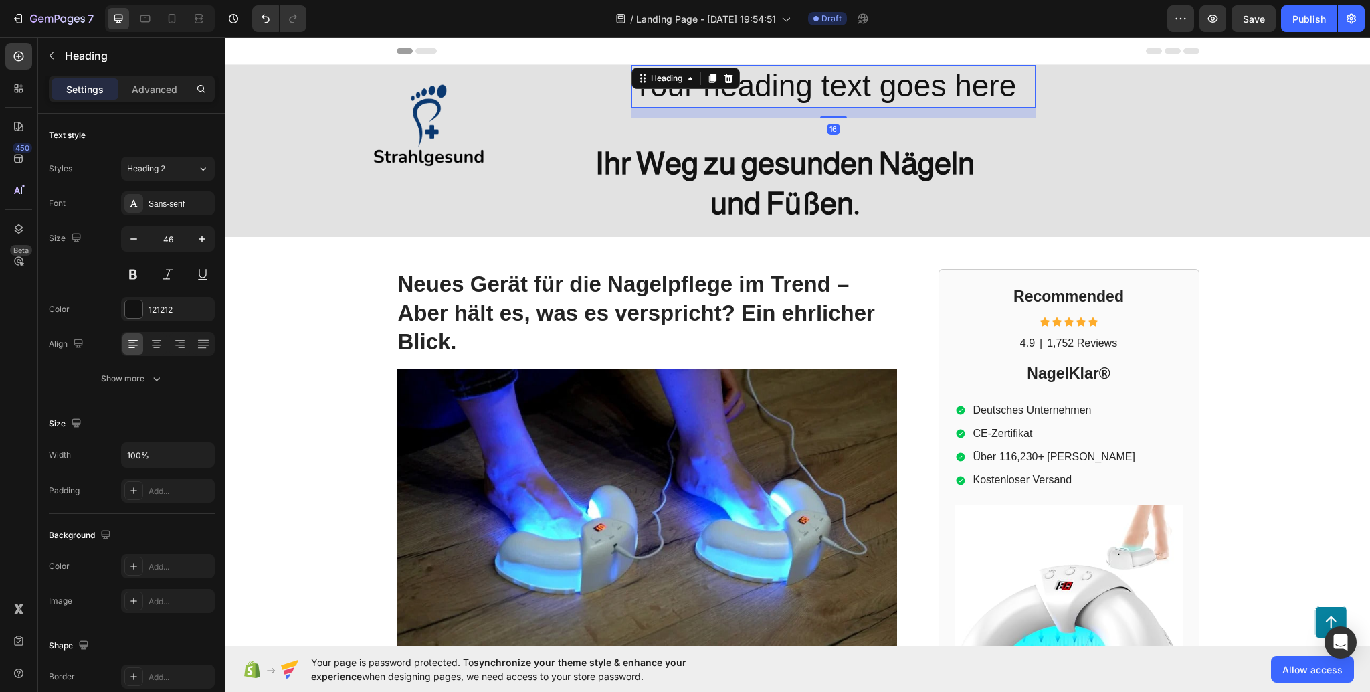
click at [792, 84] on h2 "Your heading text goes here" at bounding box center [834, 86] width 405 height 43
click at [792, 84] on p "Your heading text goes here" at bounding box center [834, 86] width 402 height 40
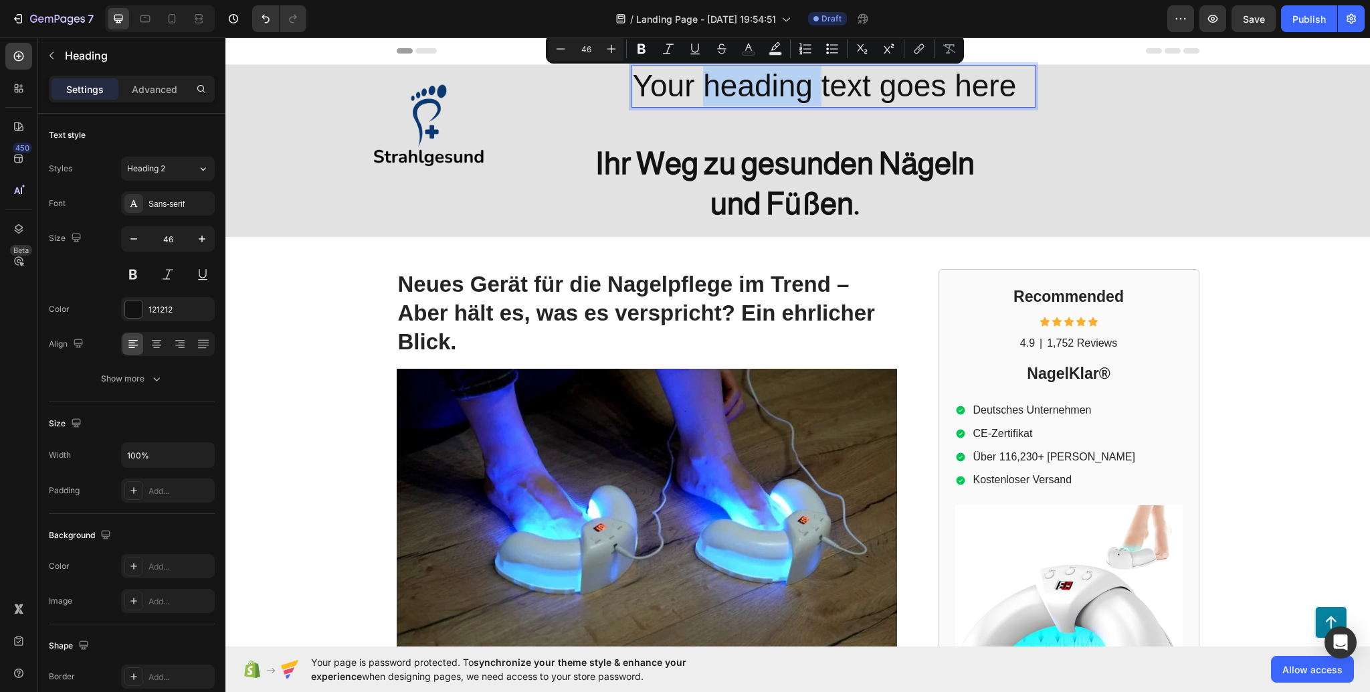
click at [652, 88] on p "Your heading text goes here" at bounding box center [834, 86] width 402 height 40
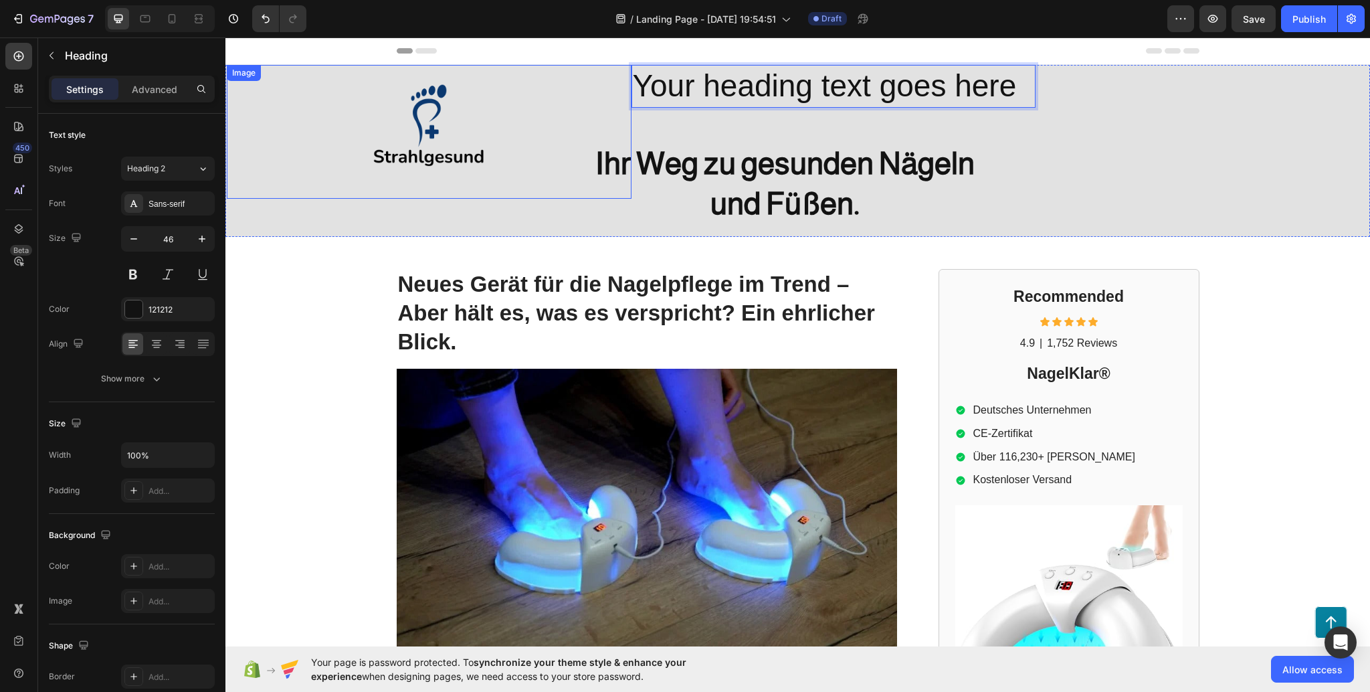
click at [593, 92] on div at bounding box center [429, 132] width 405 height 134
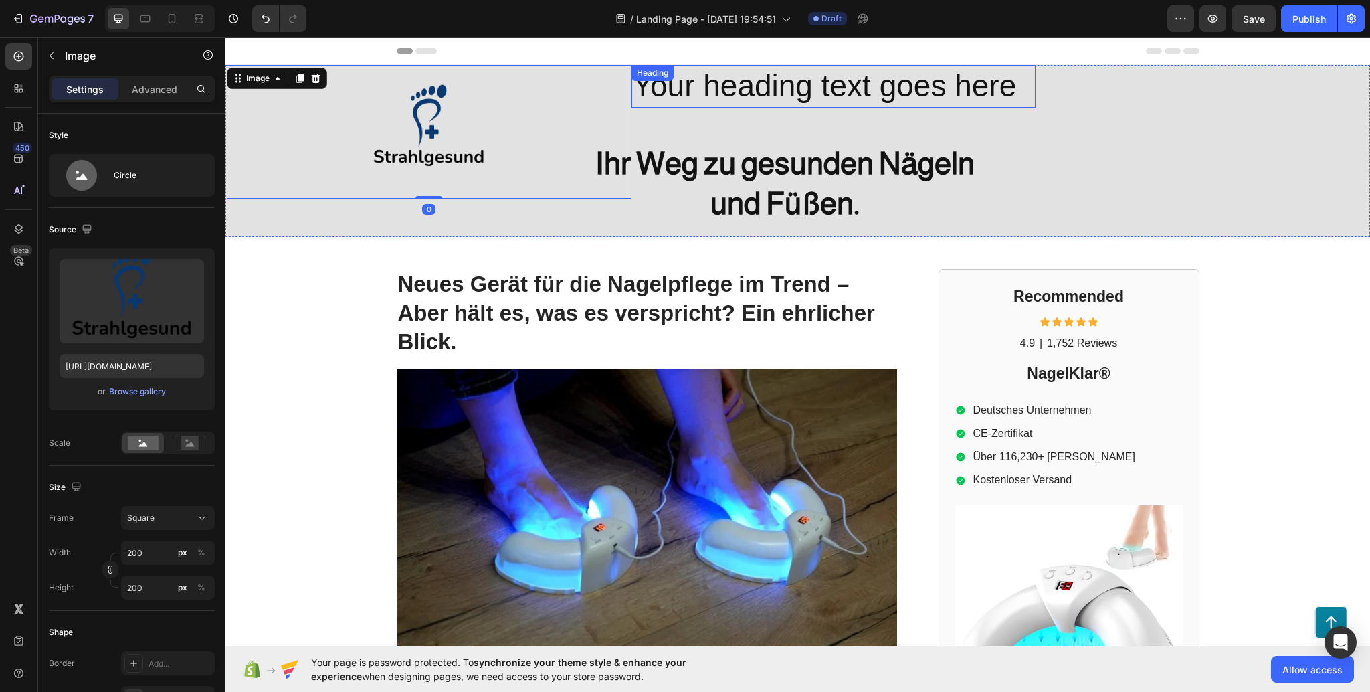
click at [633, 95] on p "Your heading text goes here" at bounding box center [834, 86] width 402 height 40
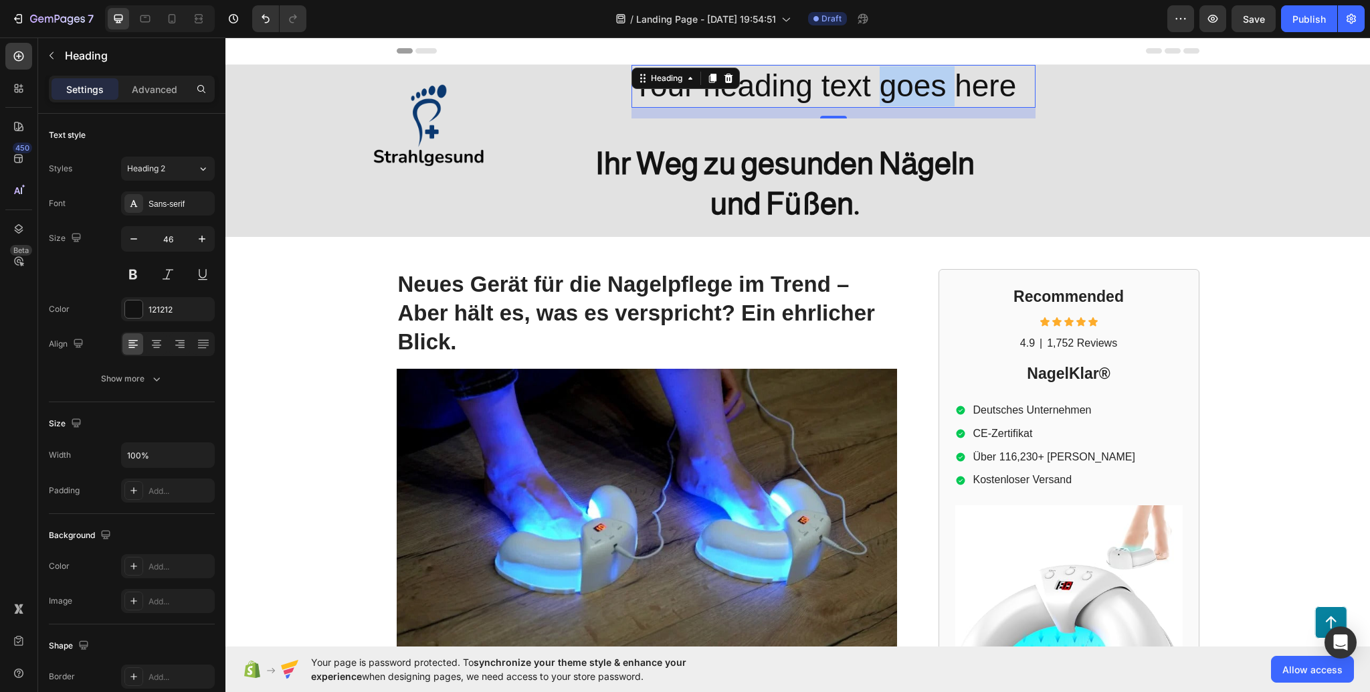
click at [883, 74] on p "Your heading text goes here" at bounding box center [834, 86] width 402 height 40
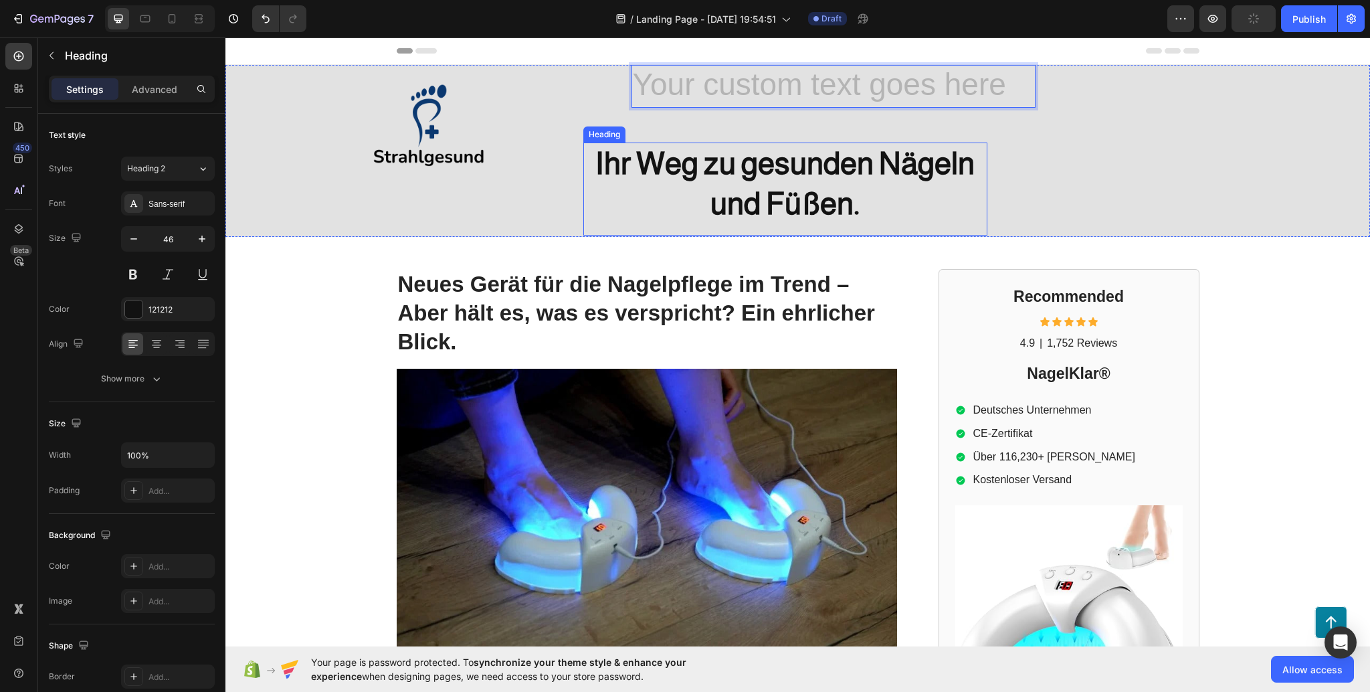
drag, startPoint x: 694, startPoint y: 151, endPoint x: 692, endPoint y: 127, distance: 23.5
click at [694, 151] on h2 "Ihr Weg zu gesunden Nägeln und Füßen." at bounding box center [785, 184] width 405 height 83
click at [694, 84] on h2 "Rich Text Editor. Editing area: main" at bounding box center [834, 86] width 405 height 43
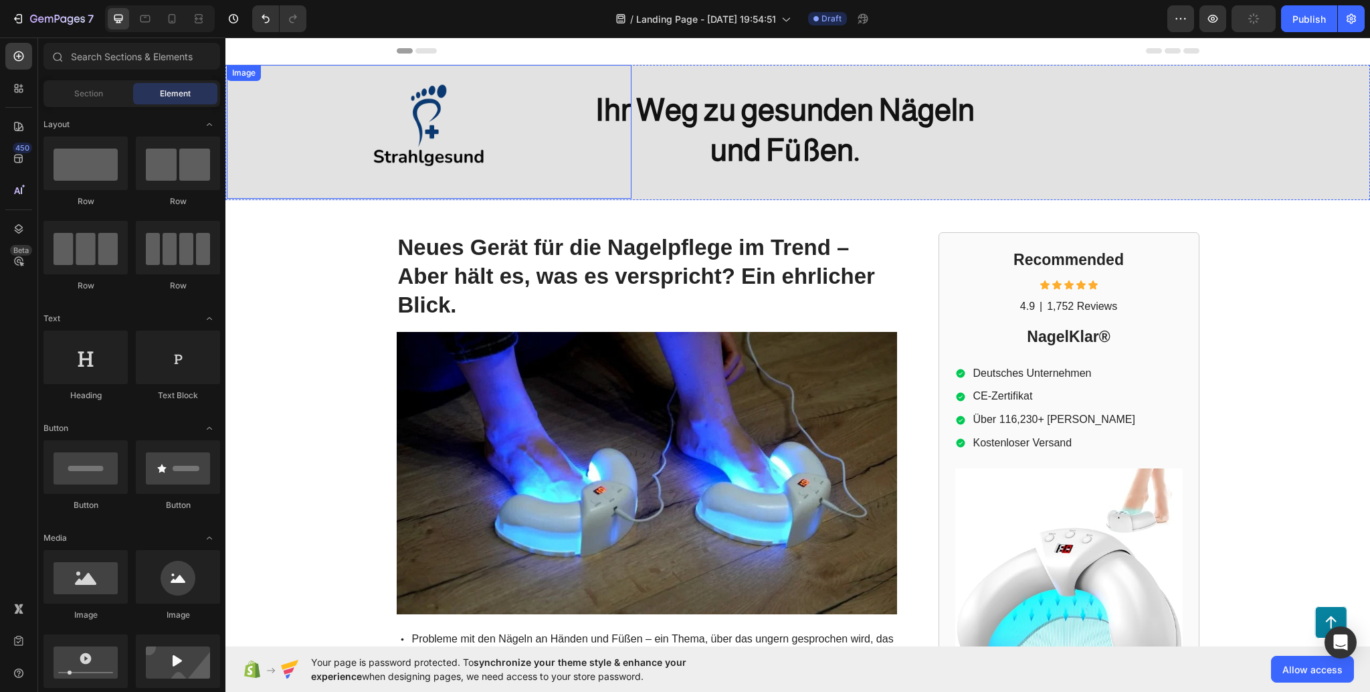
click at [430, 122] on img at bounding box center [429, 132] width 134 height 134
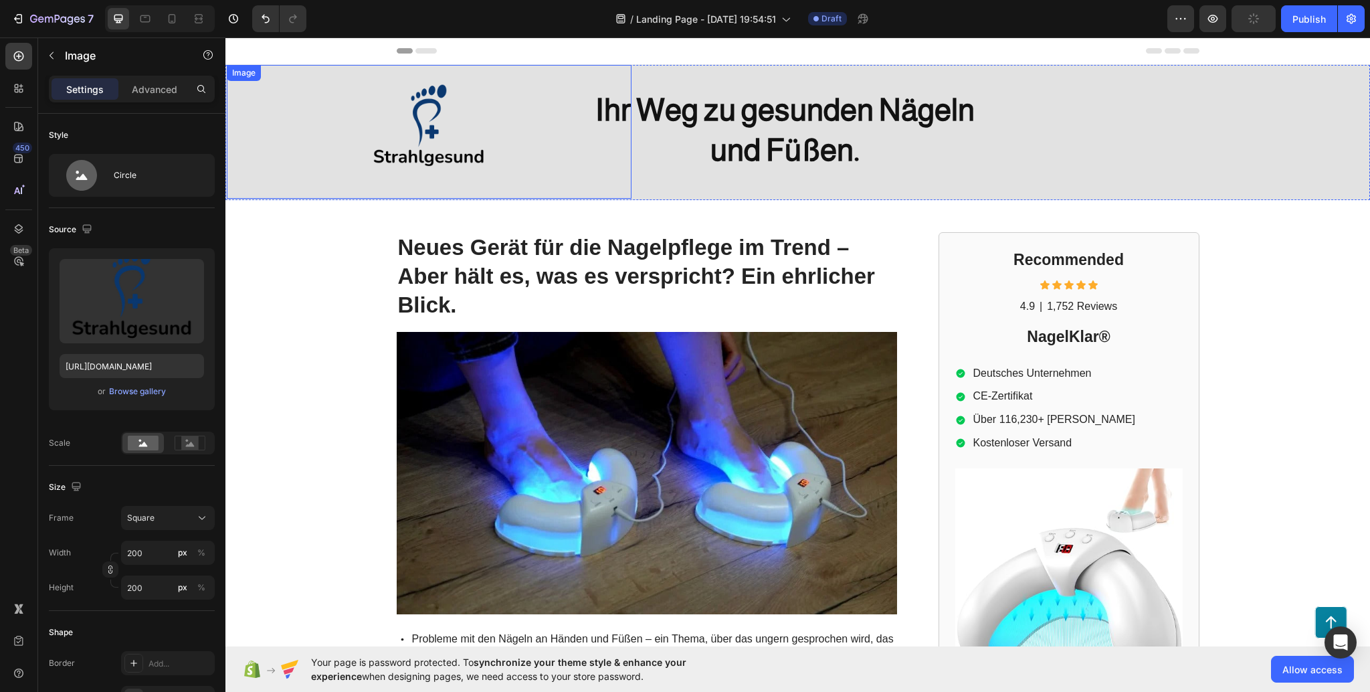
click at [430, 122] on img at bounding box center [429, 132] width 134 height 134
click at [163, 390] on div "Browse gallery" at bounding box center [137, 391] width 57 height 12
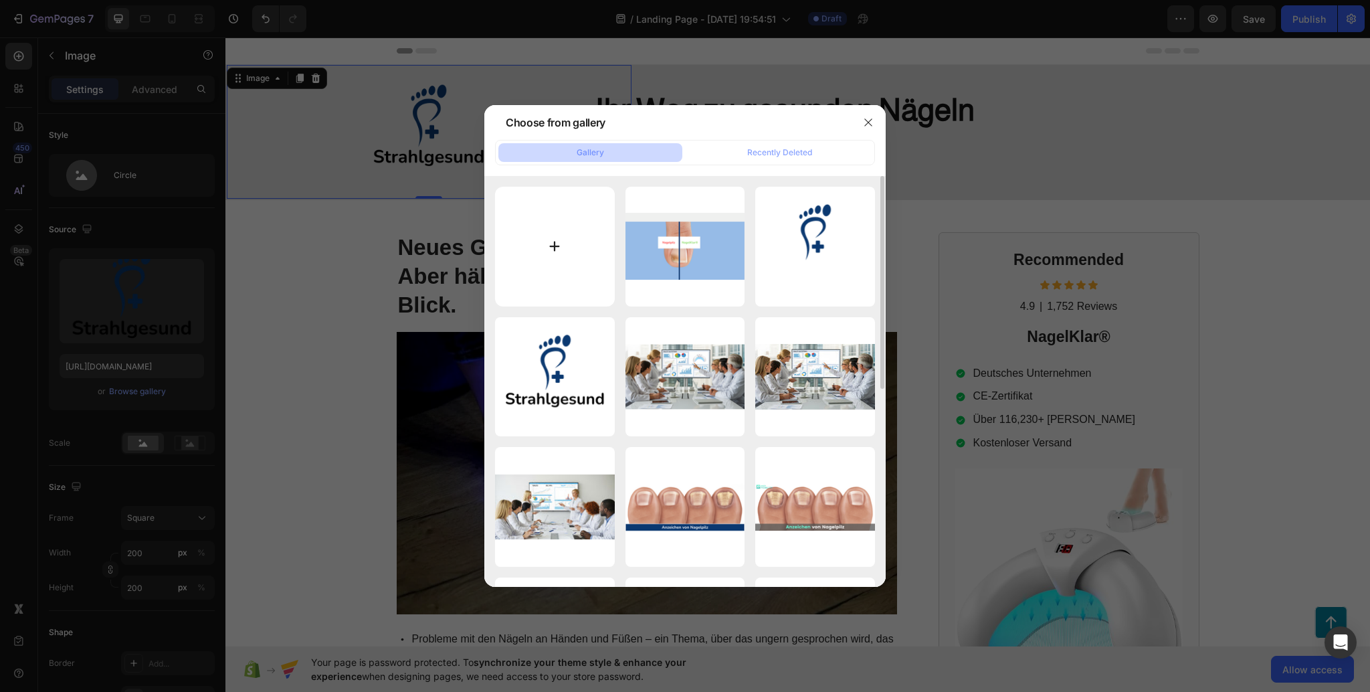
click at [551, 239] on input "file" at bounding box center [555, 247] width 120 height 120
type input "C:\fakepath\Intensive Nagelpilzbehandlung (9).png"
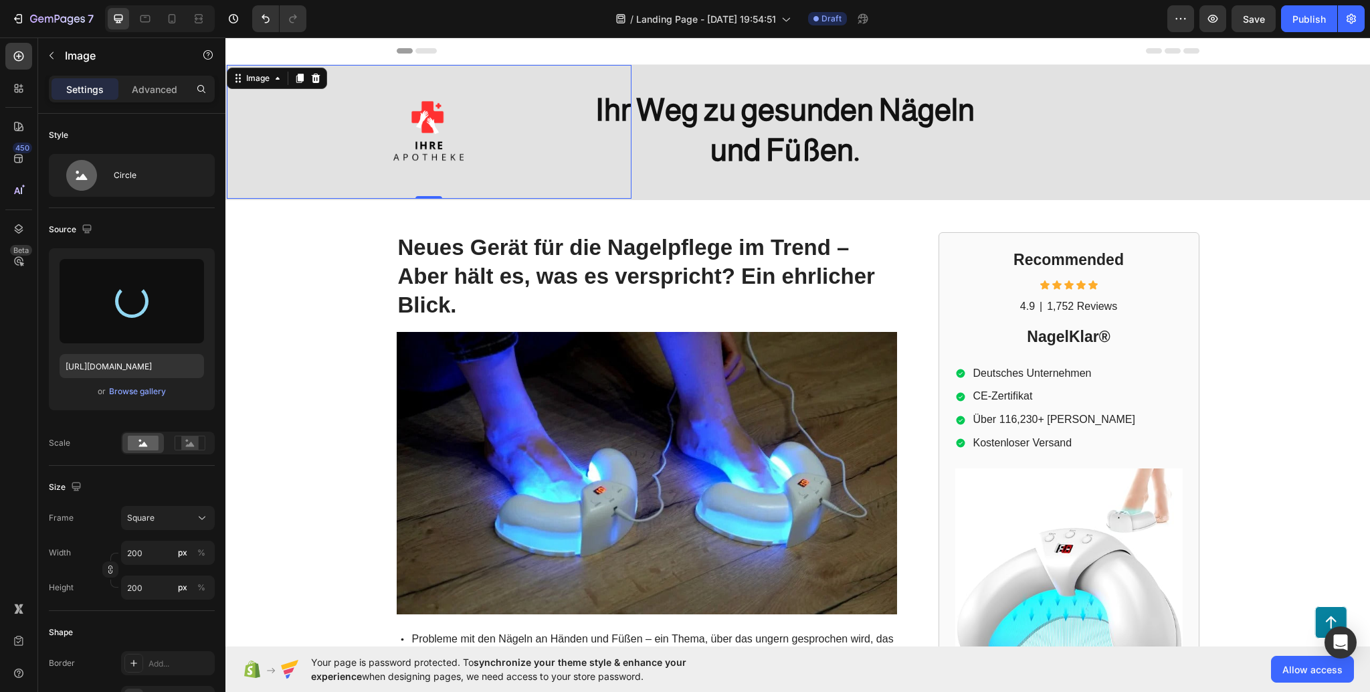
type input "[URL][DOMAIN_NAME]"
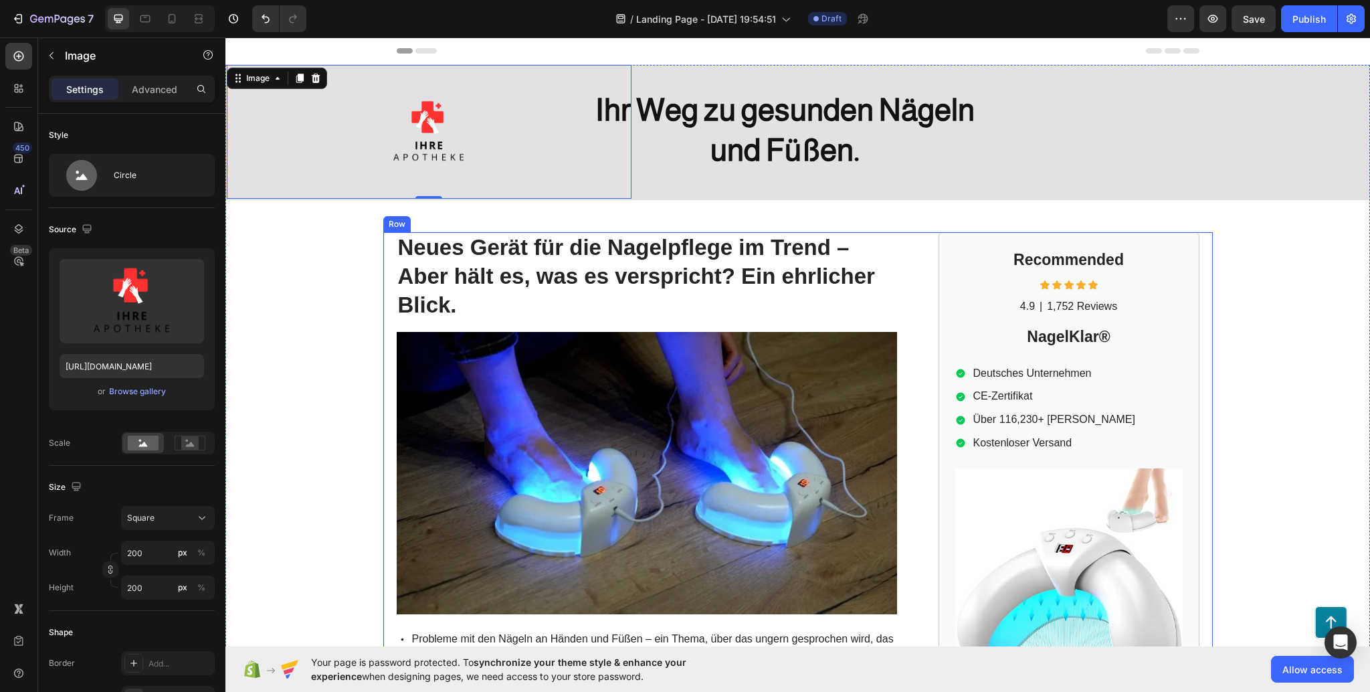
click at [1212, 285] on div "Image 0 Heading Ihr Weg zu gesunden Nägeln und Füßen. Heading Row Neues Gerät f…" at bounding box center [797, 451] width 1145 height 772
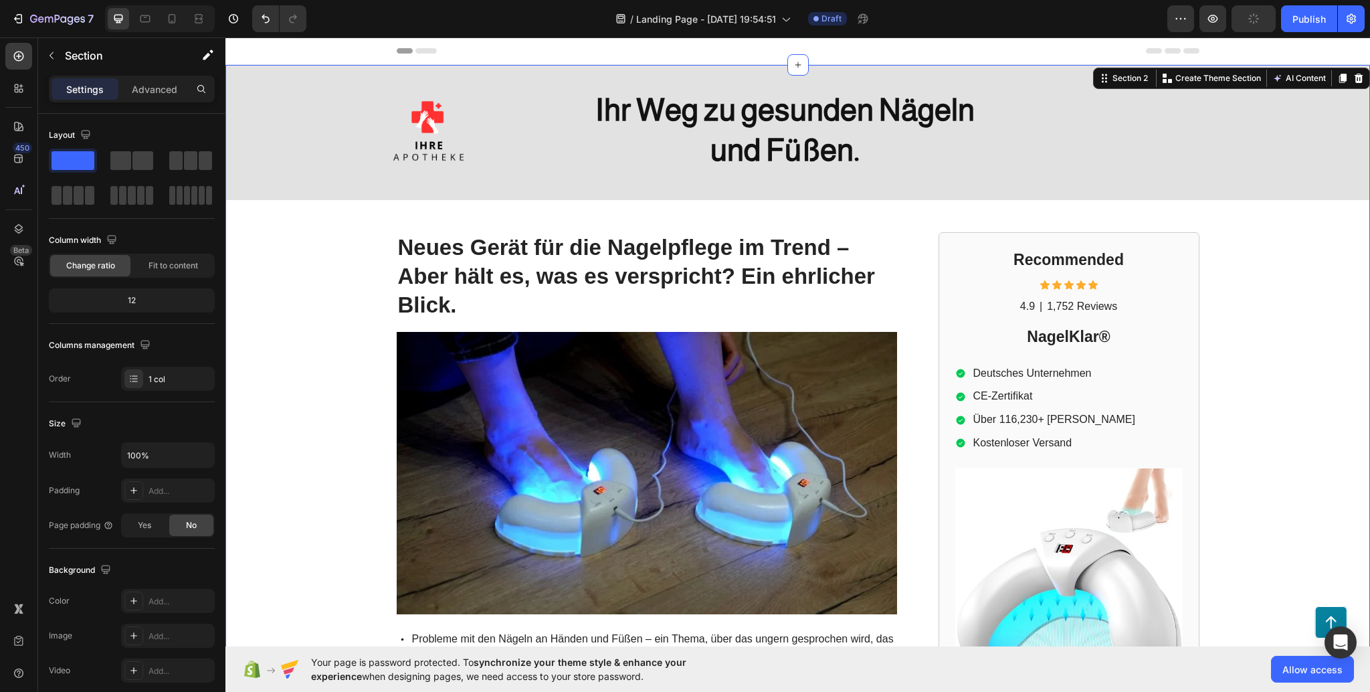
click at [281, 282] on div "Image Heading Ihr Weg zu gesunden Nägeln und Füßen. Heading Row Neues Gerät für…" at bounding box center [797, 451] width 1145 height 772
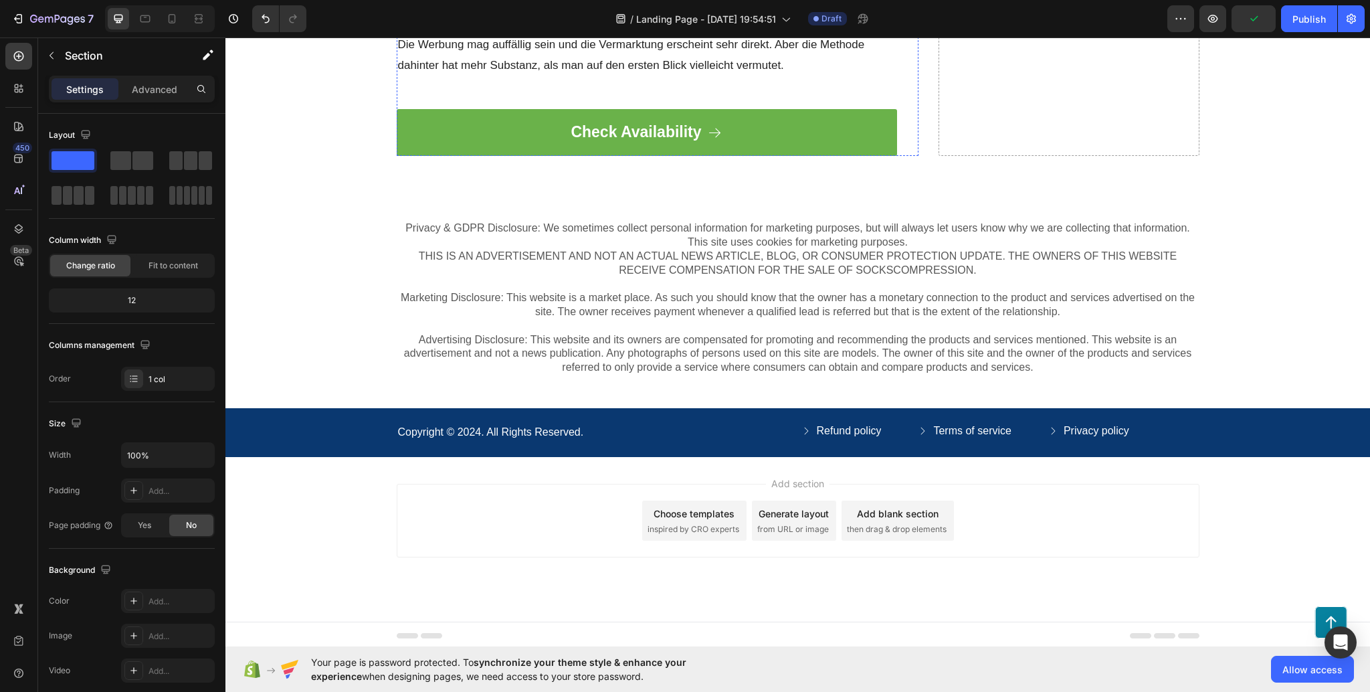
scroll to position [5850, 0]
